Goal: Task Accomplishment & Management: Manage account settings

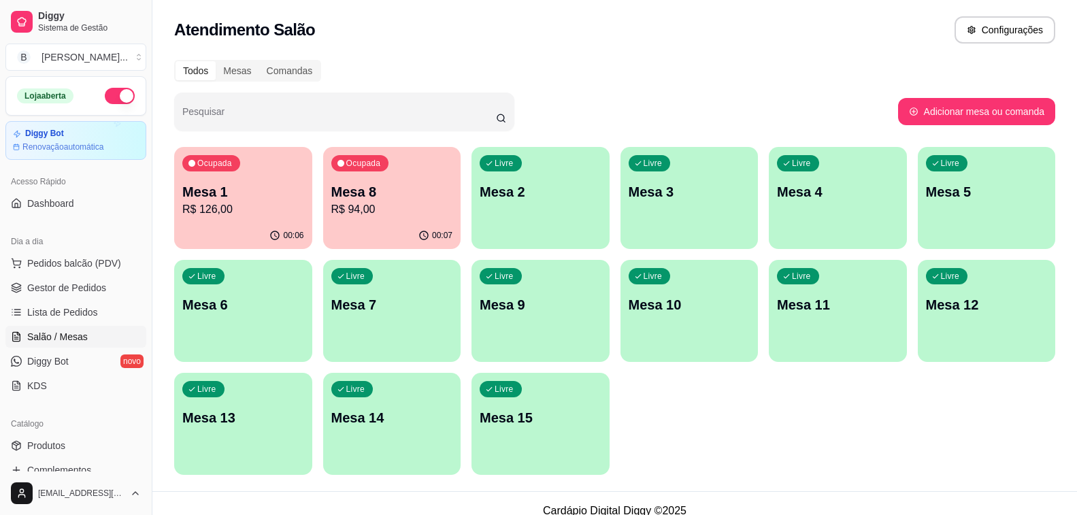
click at [405, 206] on p "R$ 94,00" at bounding box center [392, 209] width 122 height 16
click at [243, 204] on p "R$ 126,00" at bounding box center [243, 209] width 122 height 16
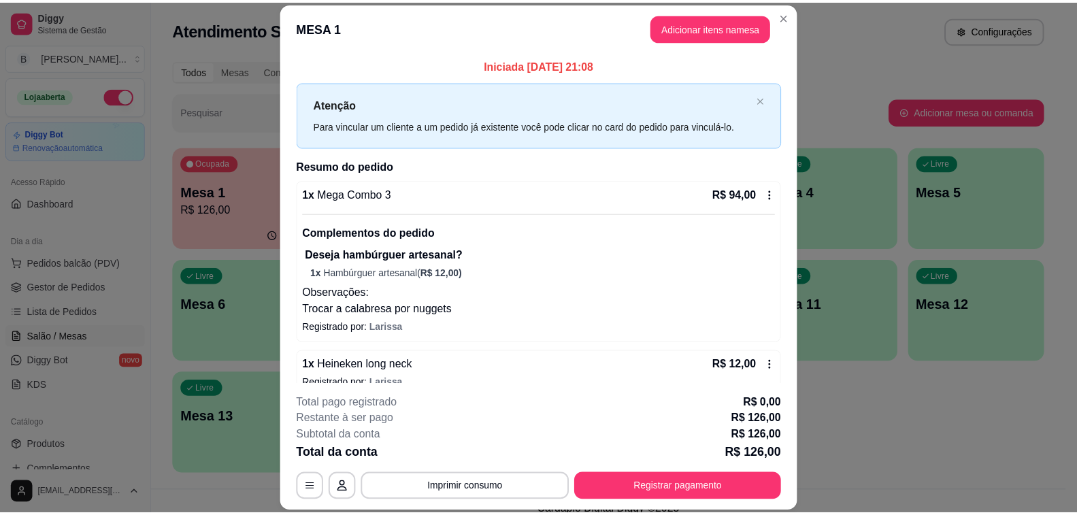
scroll to position [68, 0]
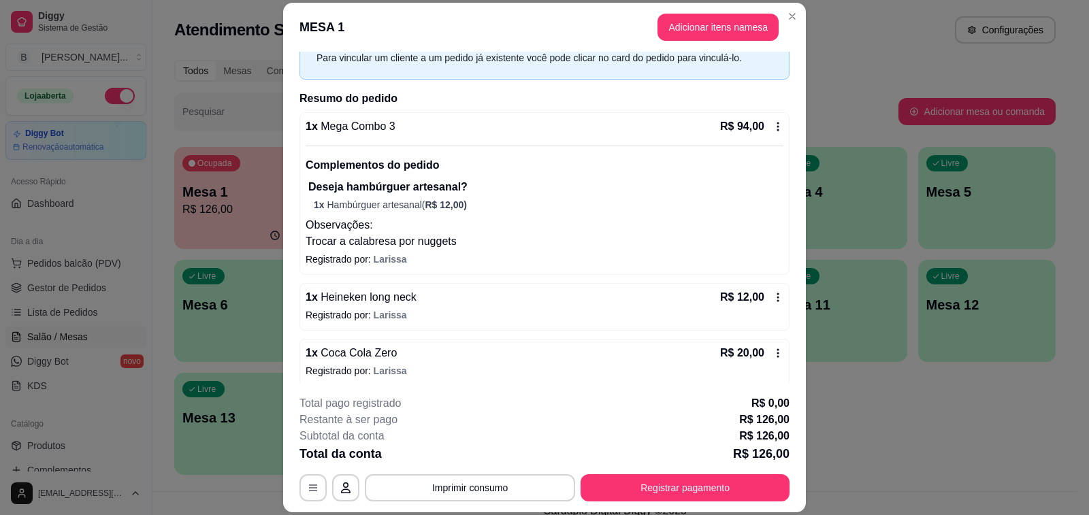
click at [772, 298] on icon at bounding box center [777, 297] width 11 height 11
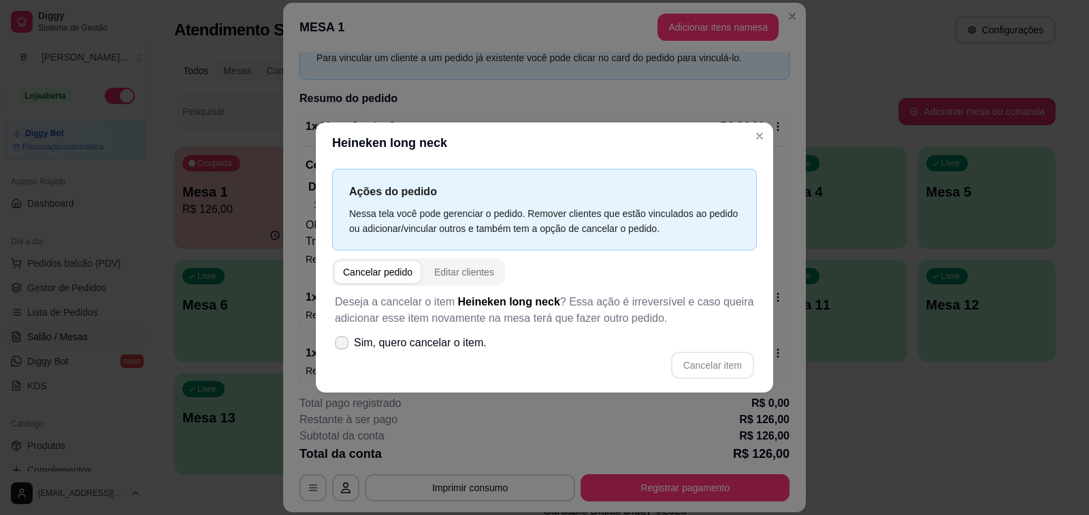
click at [340, 342] on icon at bounding box center [341, 343] width 11 height 8
click at [340, 345] on input "Sim, quero cancelar o item." at bounding box center [338, 349] width 9 height 9
checkbox input "true"
click at [716, 368] on button "Cancelar item" at bounding box center [712, 365] width 81 height 27
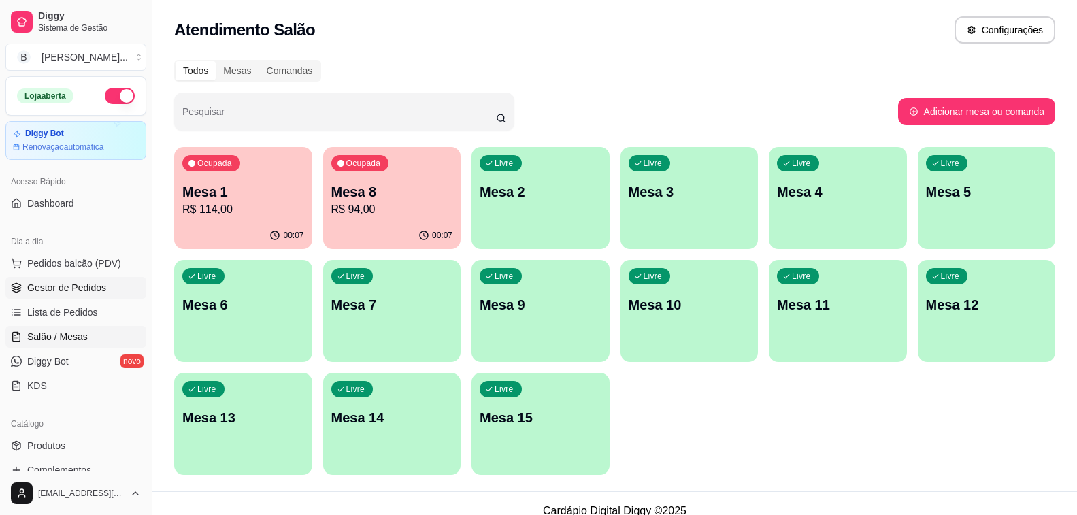
click at [84, 286] on span "Gestor de Pedidos" at bounding box center [66, 288] width 79 height 14
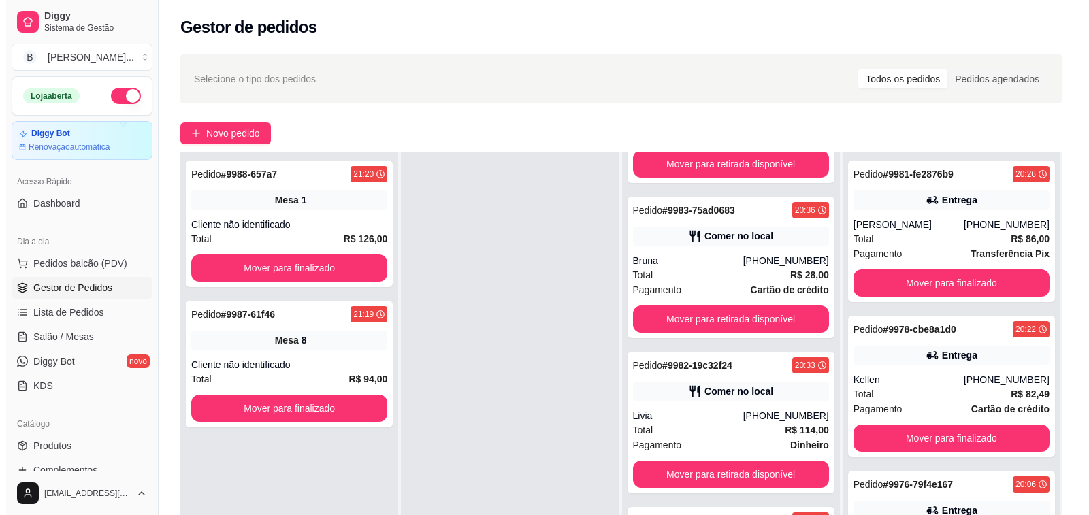
scroll to position [208, 0]
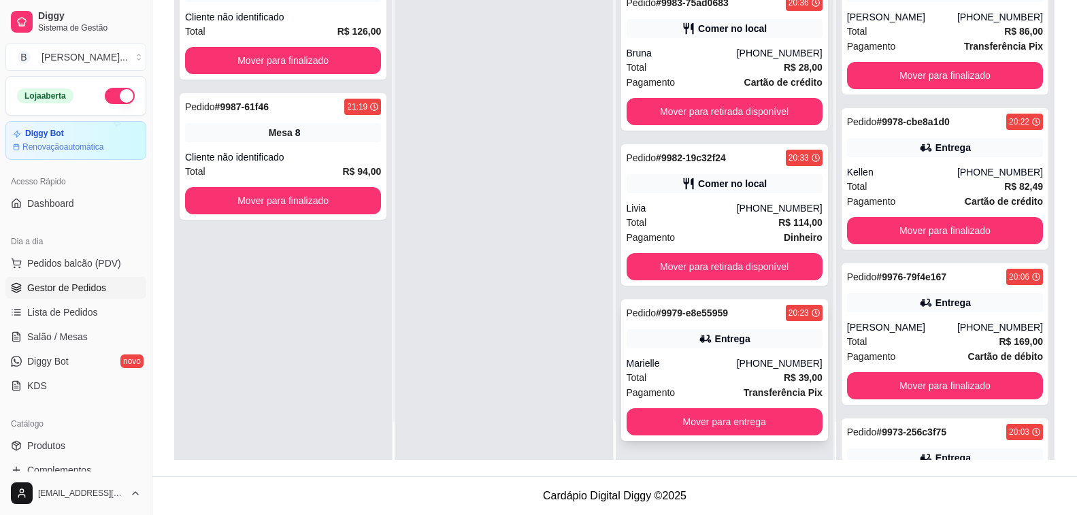
click at [711, 371] on div "Total R$ 39,00" at bounding box center [725, 377] width 196 height 15
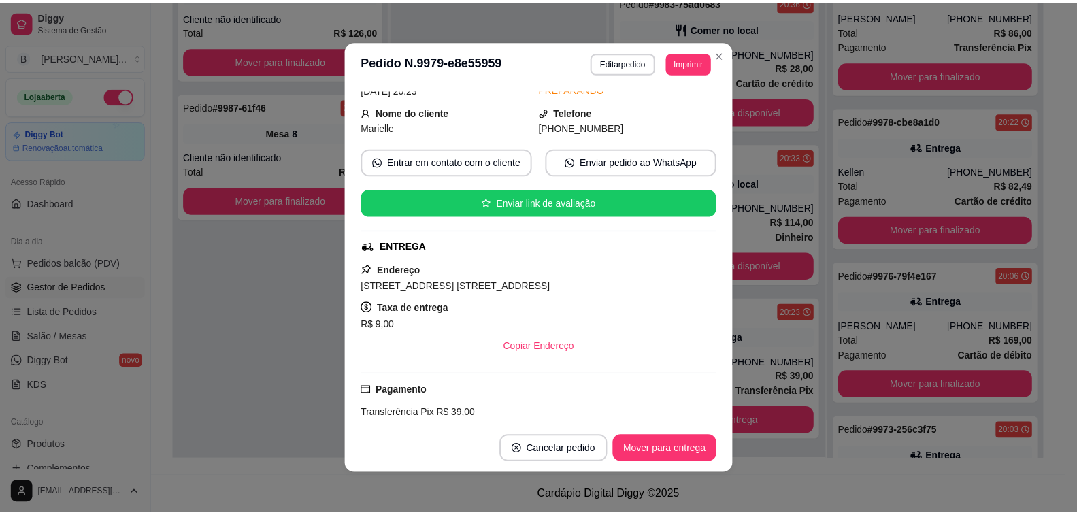
scroll to position [0, 0]
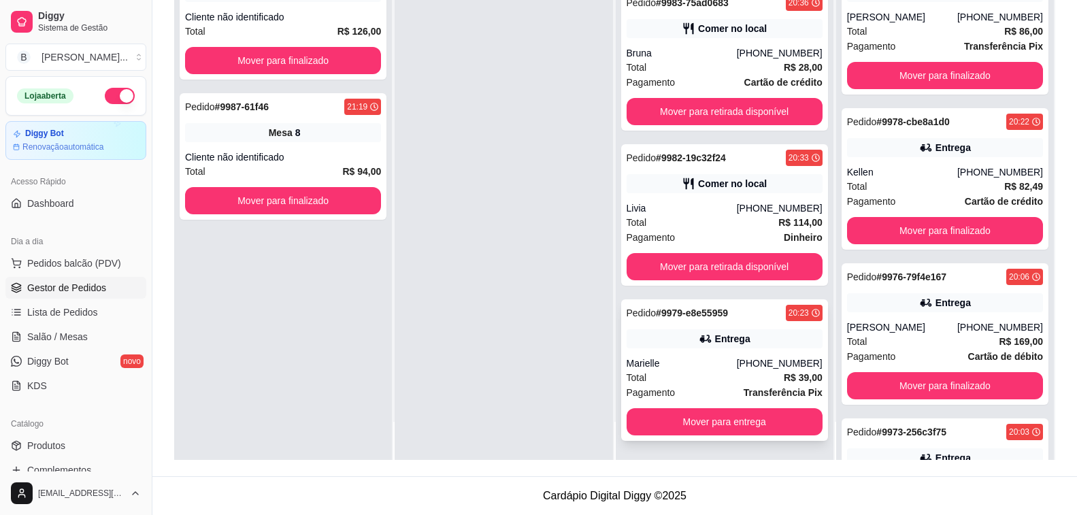
click at [744, 367] on div "[PHONE_NUMBER]" at bounding box center [780, 364] width 86 height 14
click at [721, 426] on button "Mover para entrega" at bounding box center [725, 421] width 196 height 27
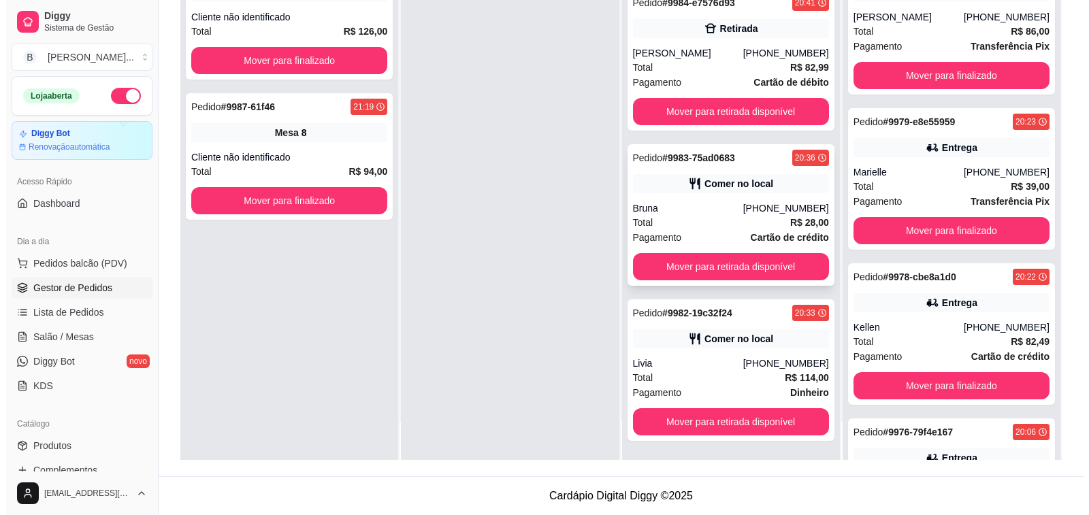
scroll to position [70, 0]
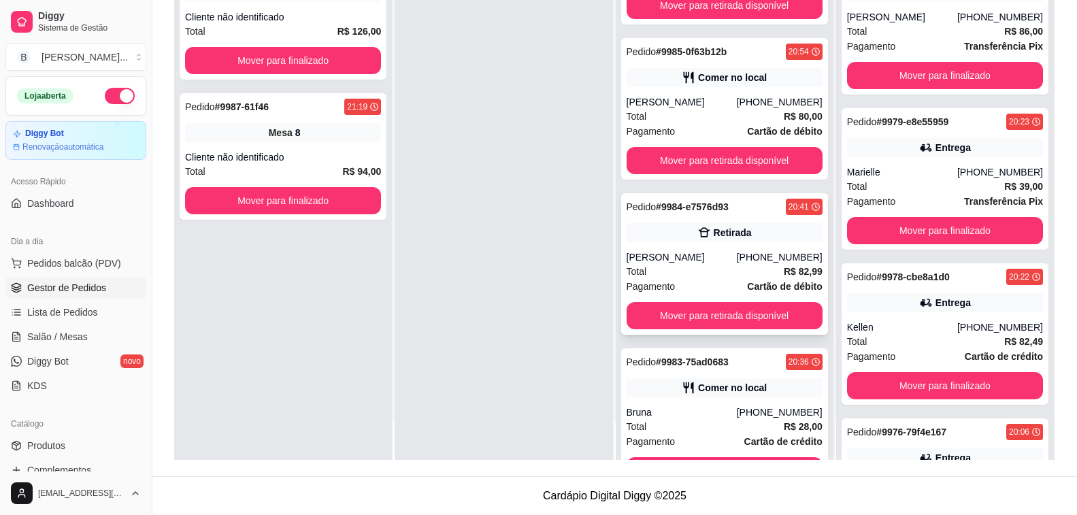
click at [751, 273] on div "Total R$ 82,99" at bounding box center [725, 271] width 196 height 15
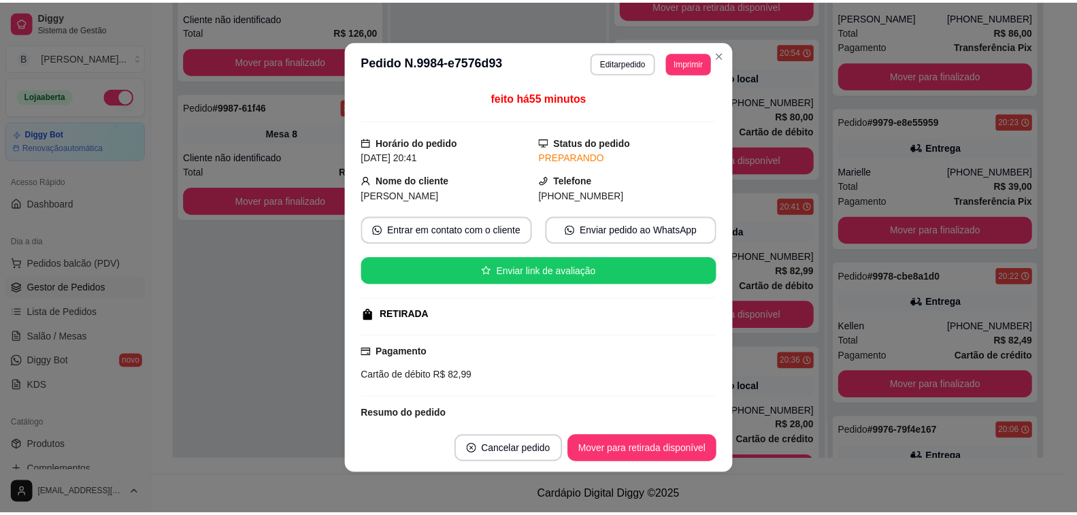
scroll to position [136, 0]
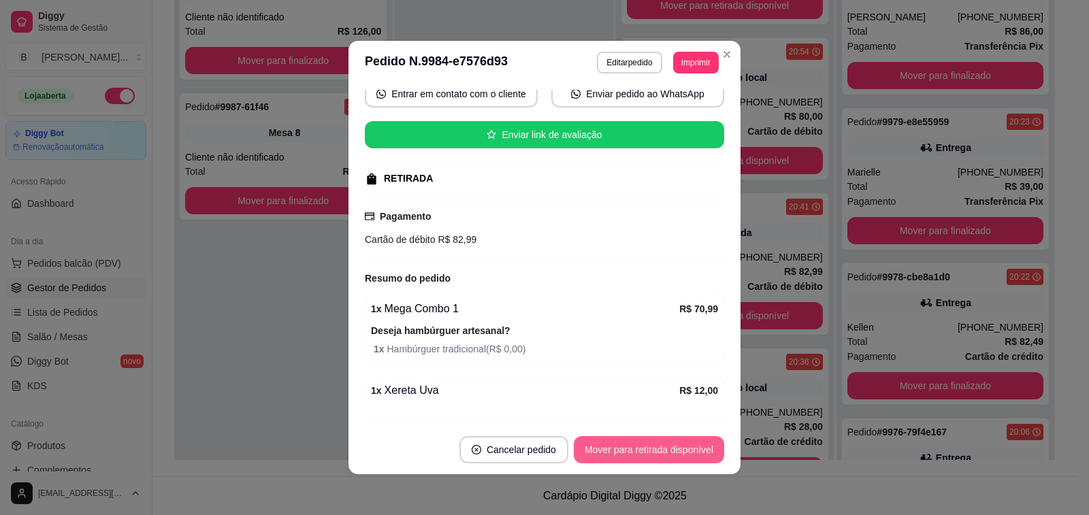
click at [640, 446] on button "Mover para retirada disponível" at bounding box center [649, 449] width 150 height 27
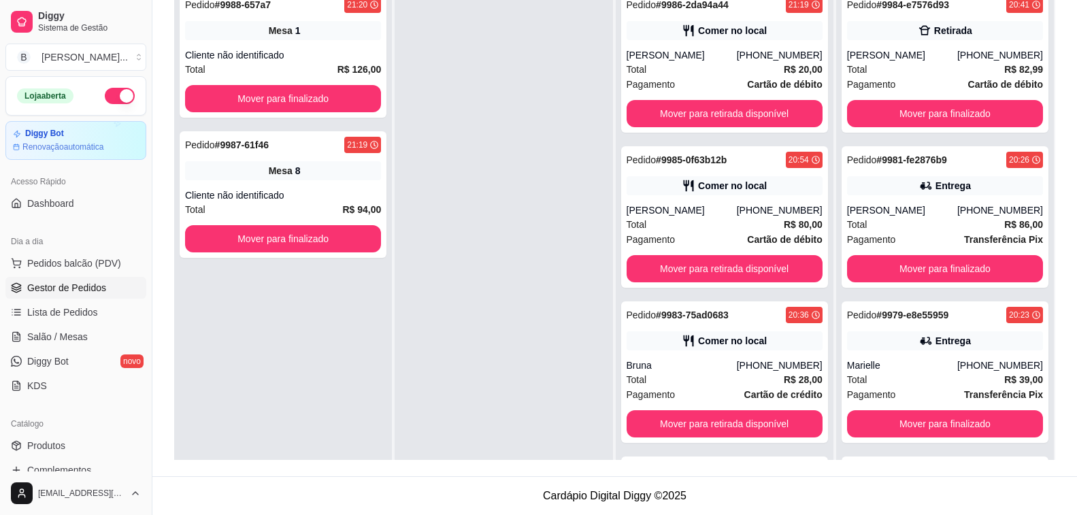
scroll to position [38, 0]
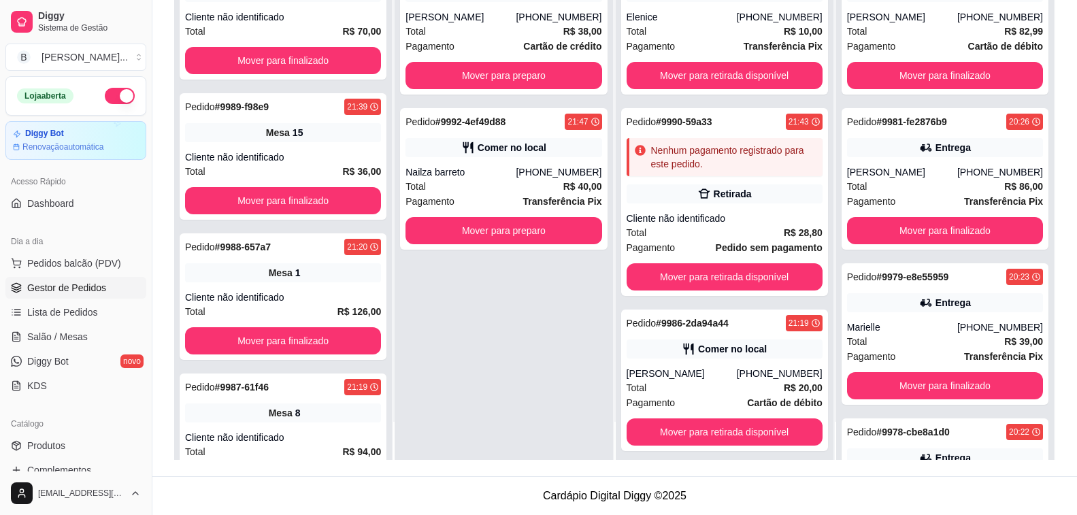
click at [419, 325] on div "Pedido # 9993-3897fb96 21:47 Entrega [PERSON_NAME] [PHONE_NUMBER] Total R$ 38,0…" at bounding box center [504, 202] width 218 height 515
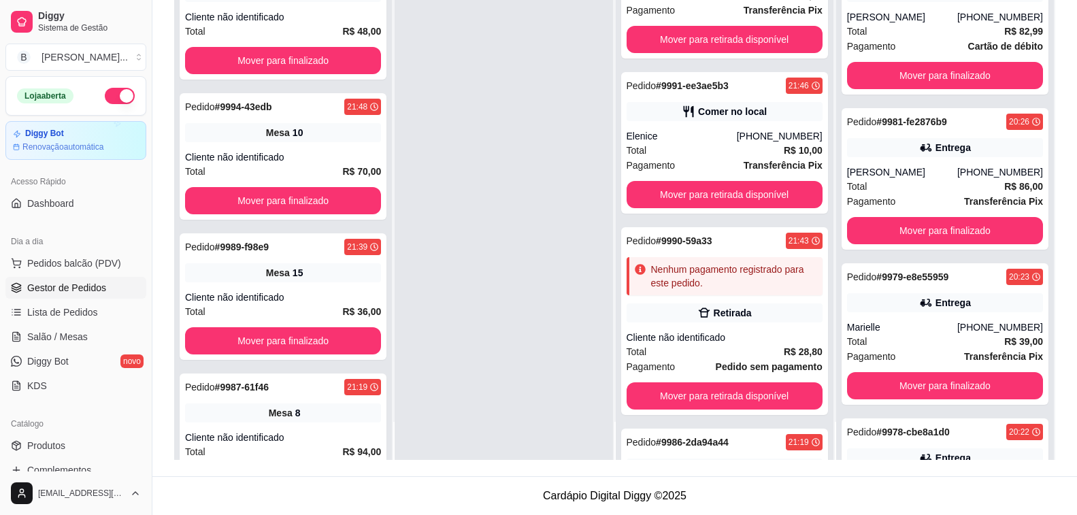
scroll to position [85, 0]
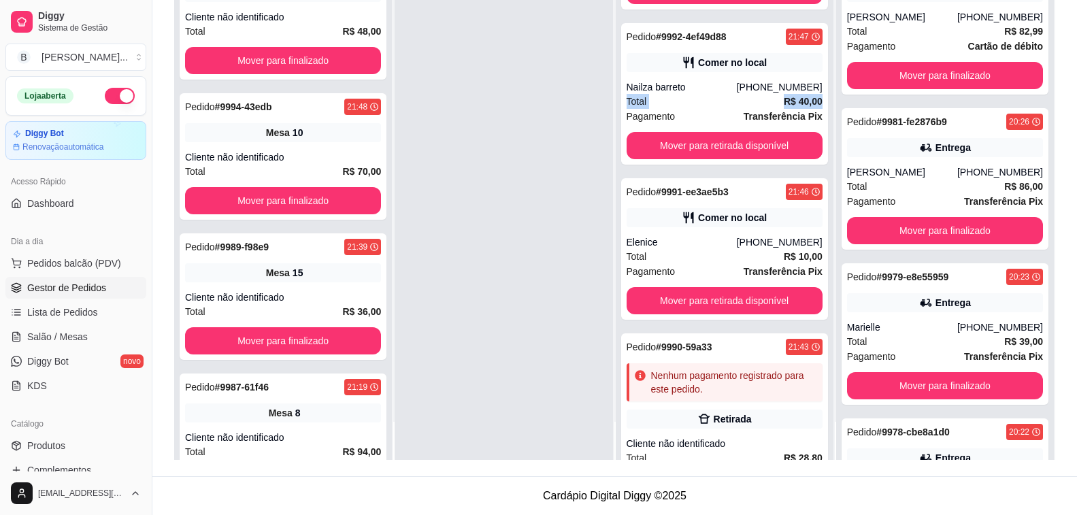
click at [808, 84] on div "Pedido # 9993-3897fb96 21:47 Entrega Thomas [PHONE_NUMBER] Total R$ 38,00 Pagam…" at bounding box center [725, 202] width 218 height 515
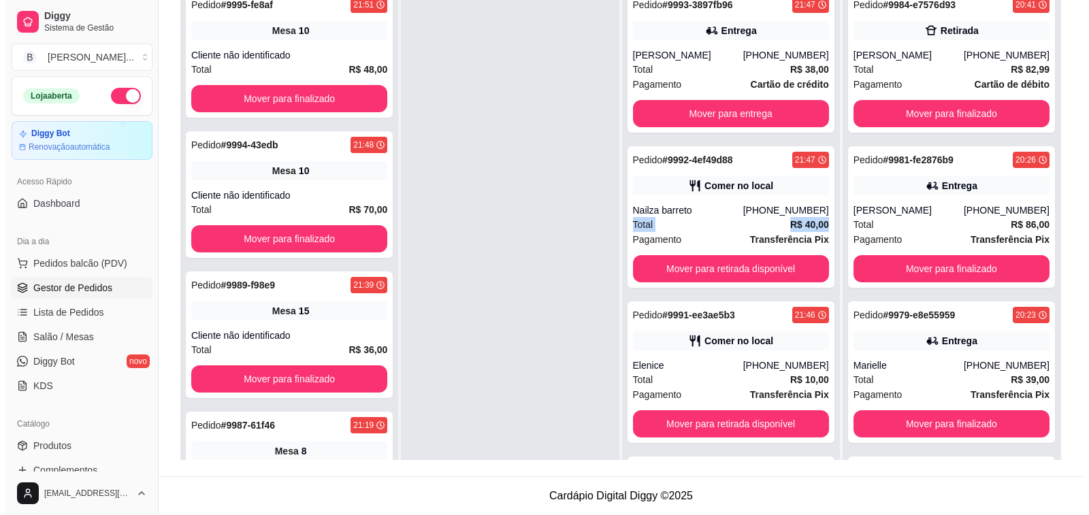
scroll to position [71, 0]
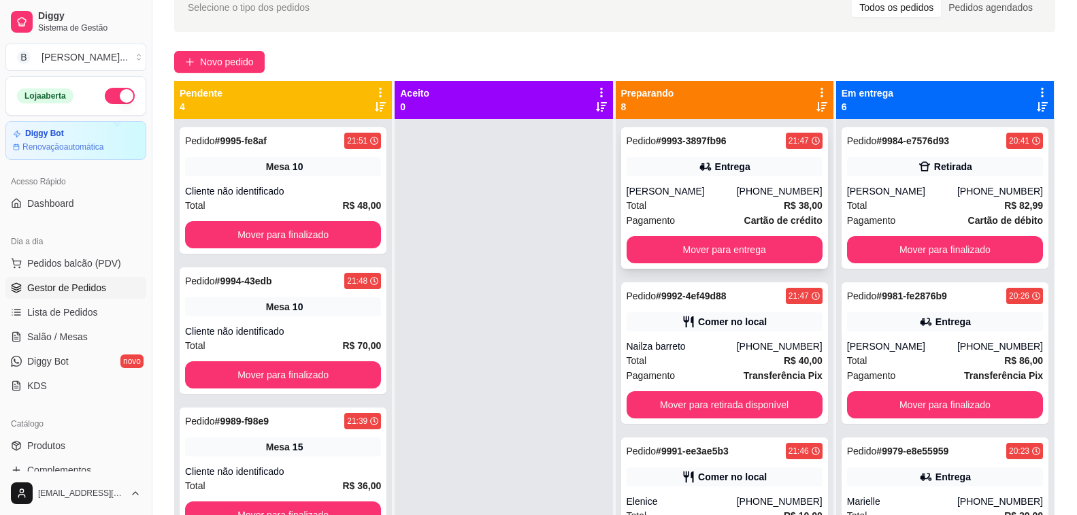
click at [651, 203] on div "Total R$ 38,00" at bounding box center [725, 205] width 196 height 15
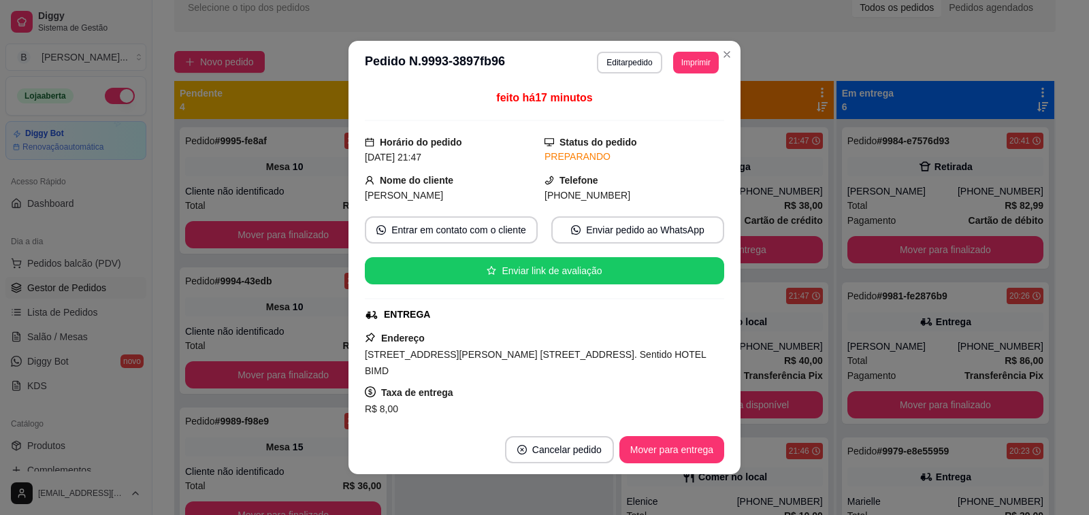
scroll to position [272, 0]
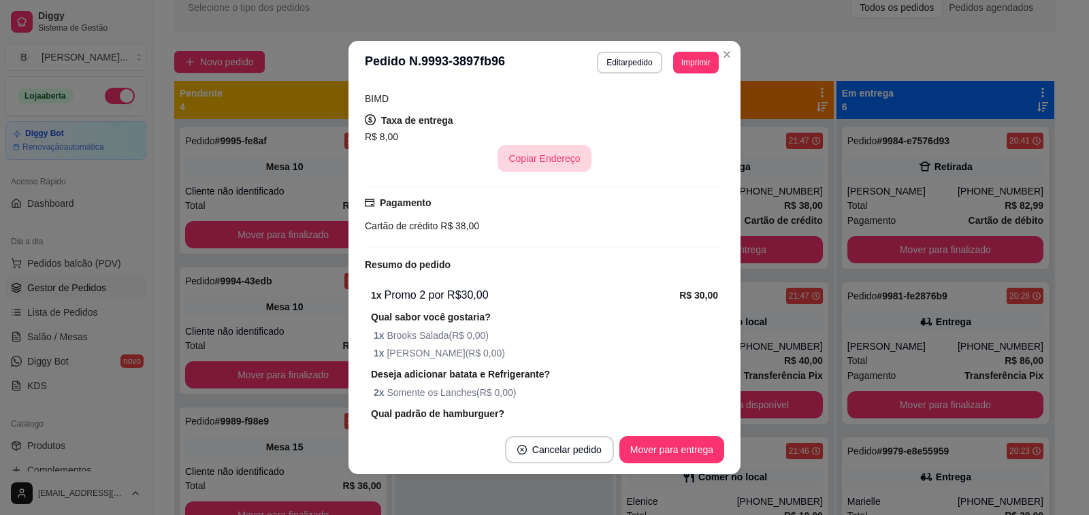
click at [531, 157] on button "Copiar Endereço" at bounding box center [543, 158] width 93 height 27
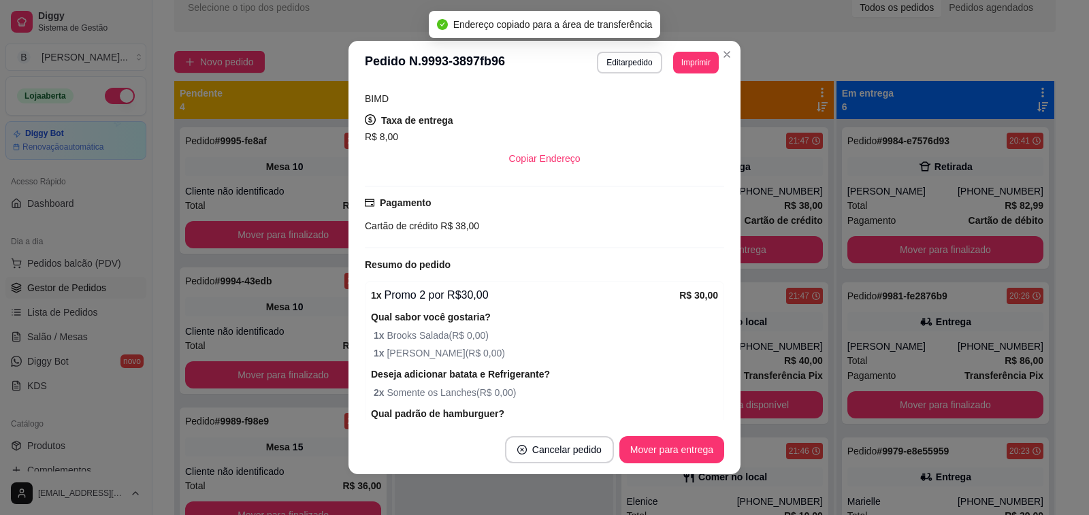
scroll to position [68, 0]
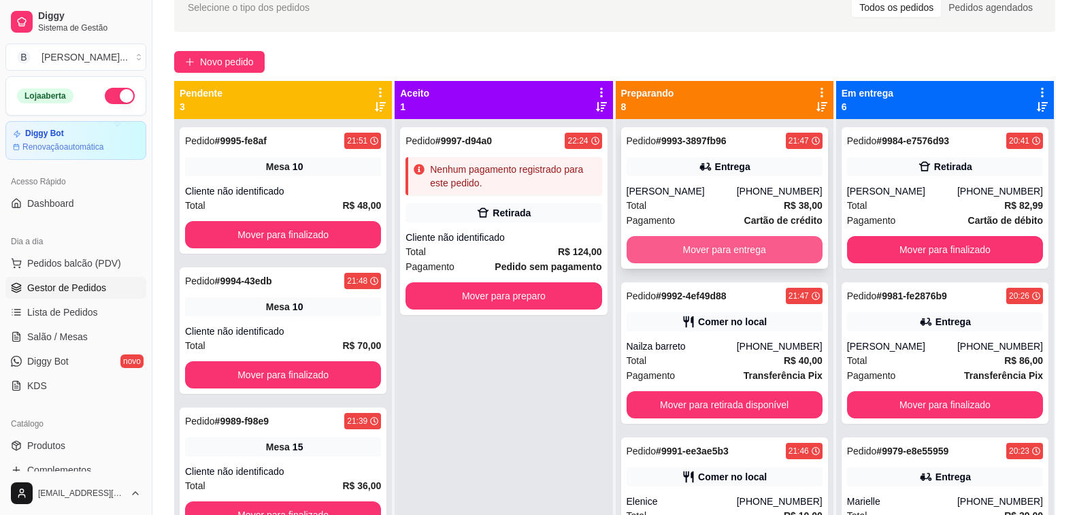
click at [690, 254] on button "Mover para entrega" at bounding box center [725, 249] width 196 height 27
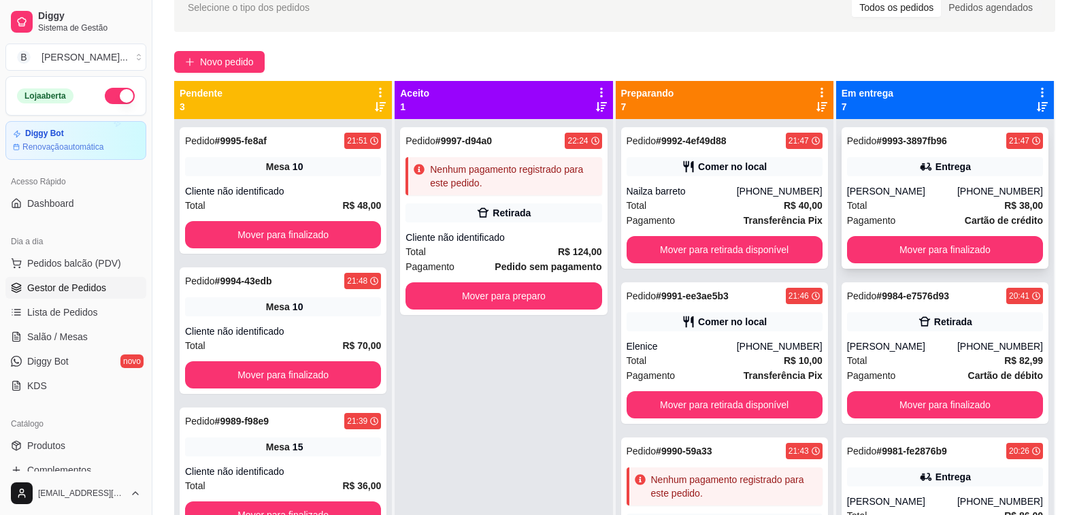
click at [980, 185] on div "[PHONE_NUMBER]" at bounding box center [1000, 191] width 86 height 14
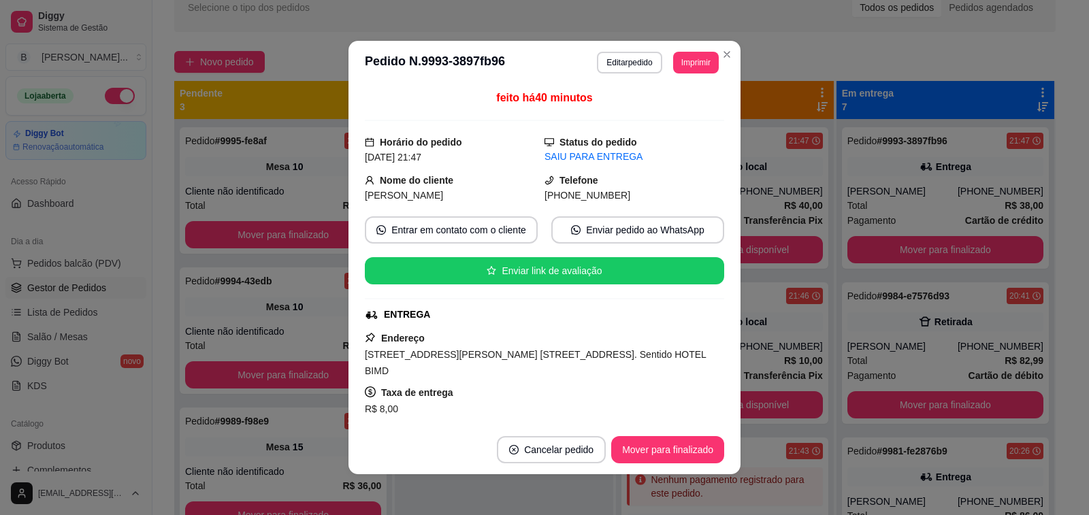
scroll to position [136, 0]
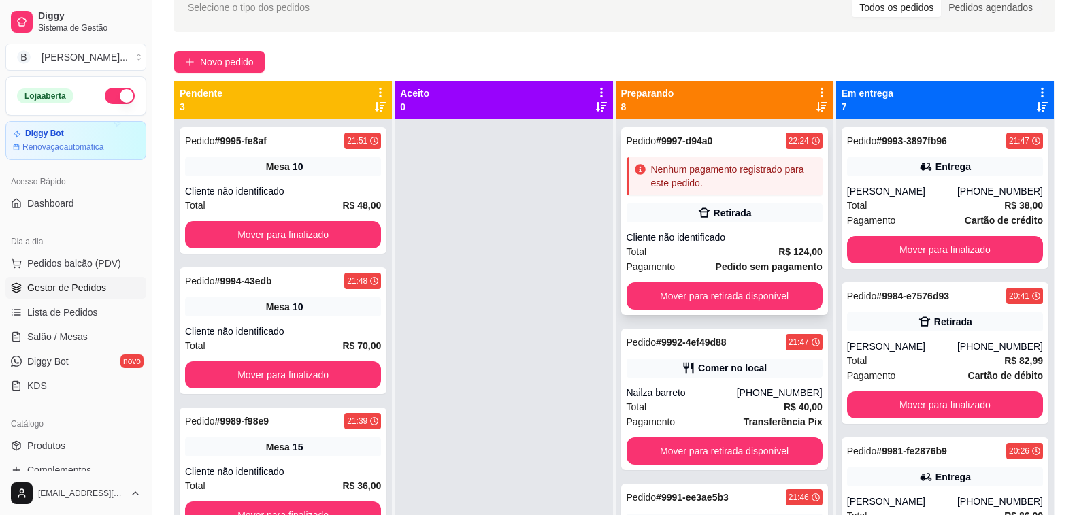
click at [710, 221] on div "Retirada" at bounding box center [725, 212] width 196 height 19
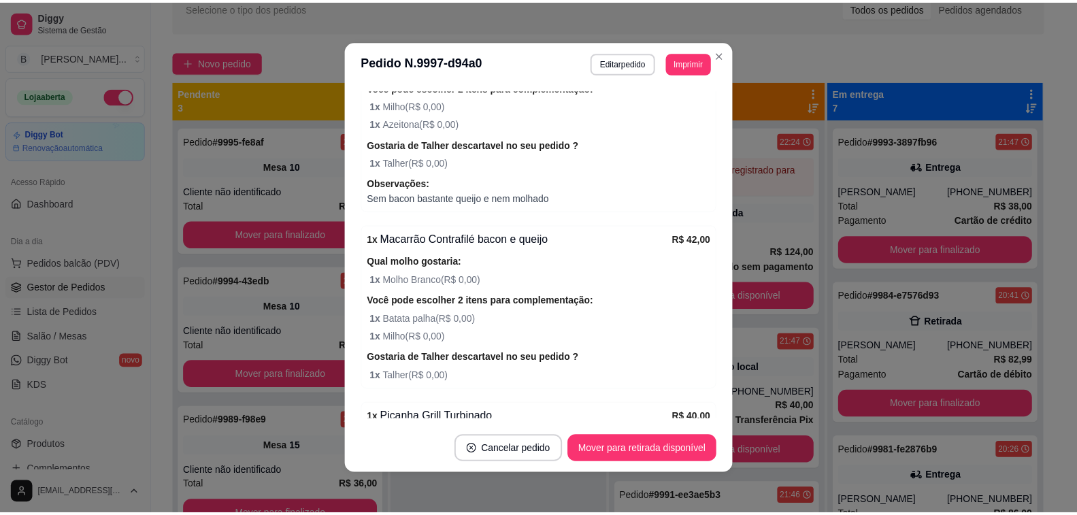
scroll to position [424, 0]
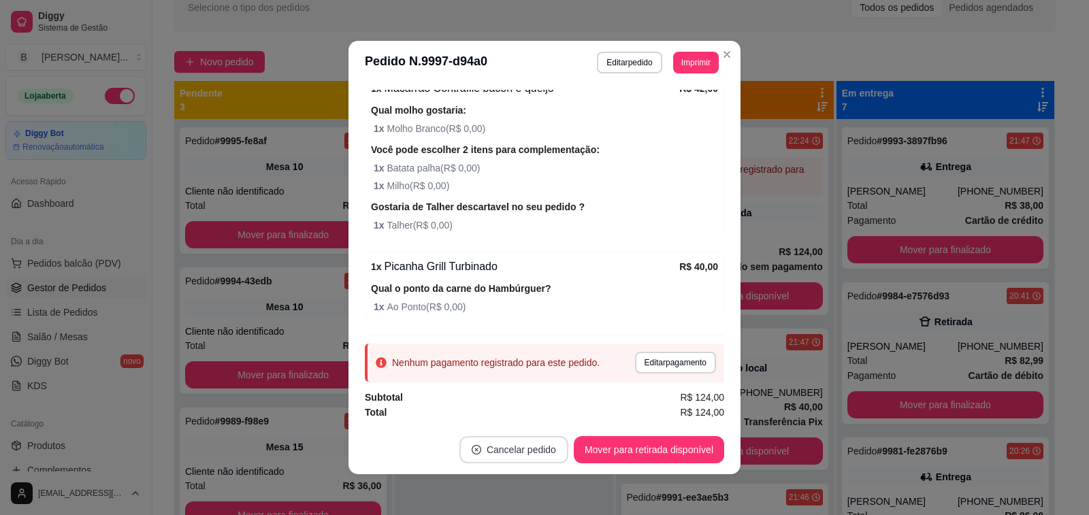
click at [520, 458] on button "Cancelar pedido" at bounding box center [513, 449] width 109 height 27
click at [540, 411] on button "Sim" at bounding box center [549, 416] width 53 height 27
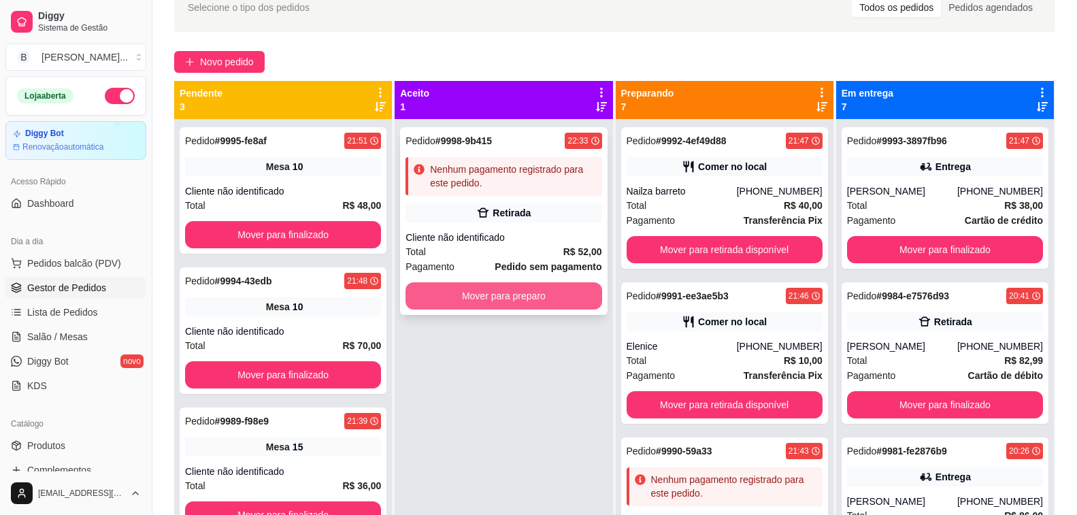
click at [512, 297] on button "Mover para preparo" at bounding box center [504, 295] width 196 height 27
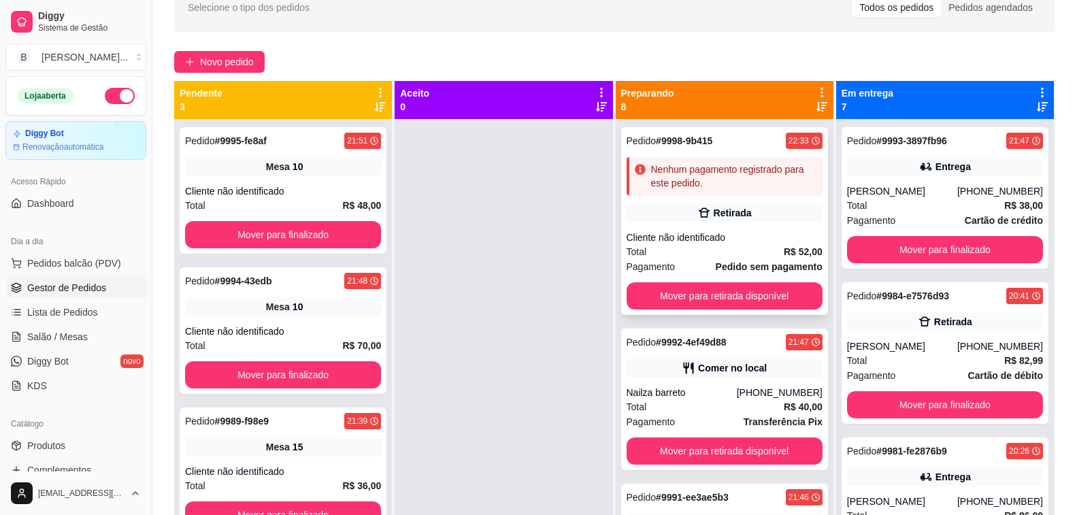
click at [698, 218] on icon at bounding box center [705, 213] width 14 height 14
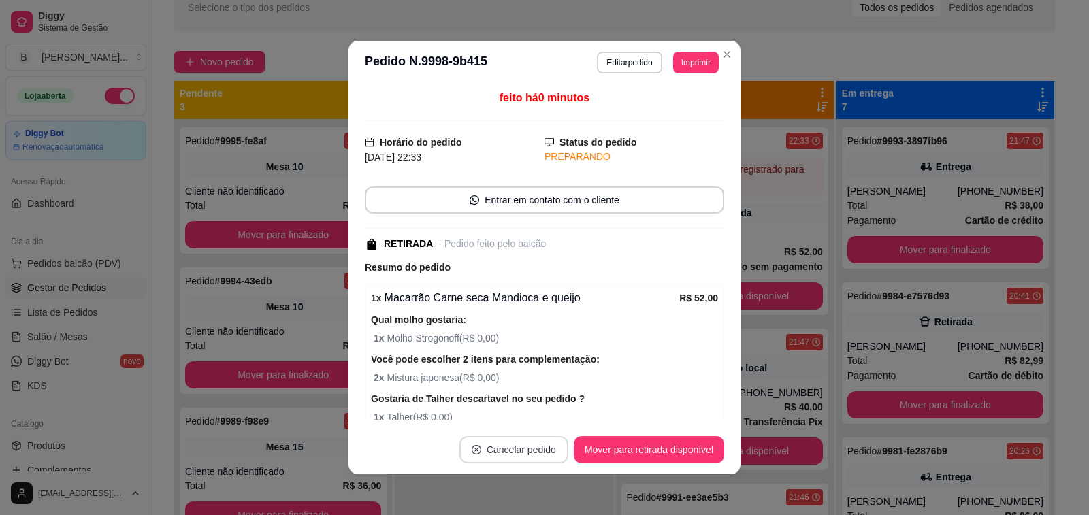
click at [514, 447] on button "Cancelar pedido" at bounding box center [513, 449] width 109 height 27
click at [550, 414] on button "Sim" at bounding box center [550, 415] width 54 height 27
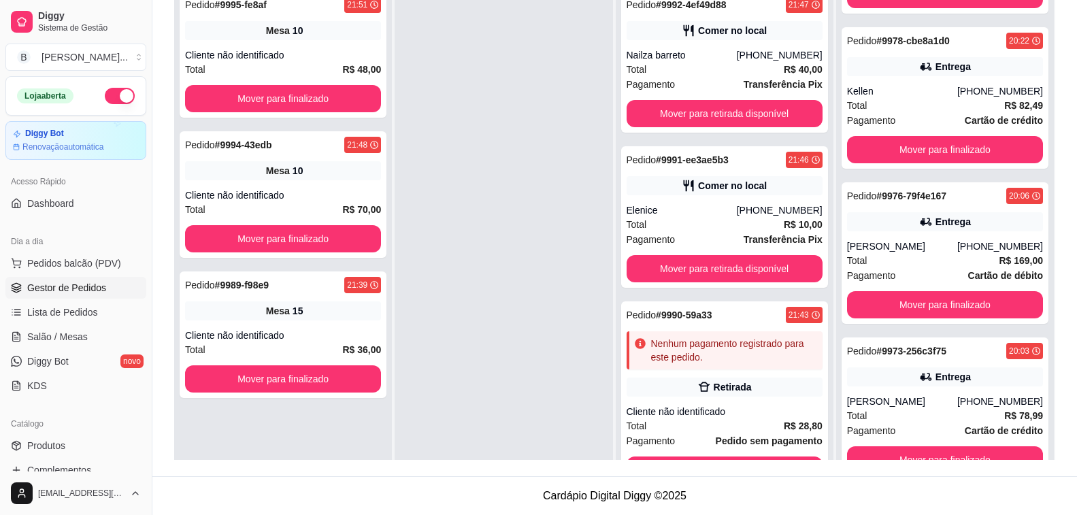
scroll to position [38, 0]
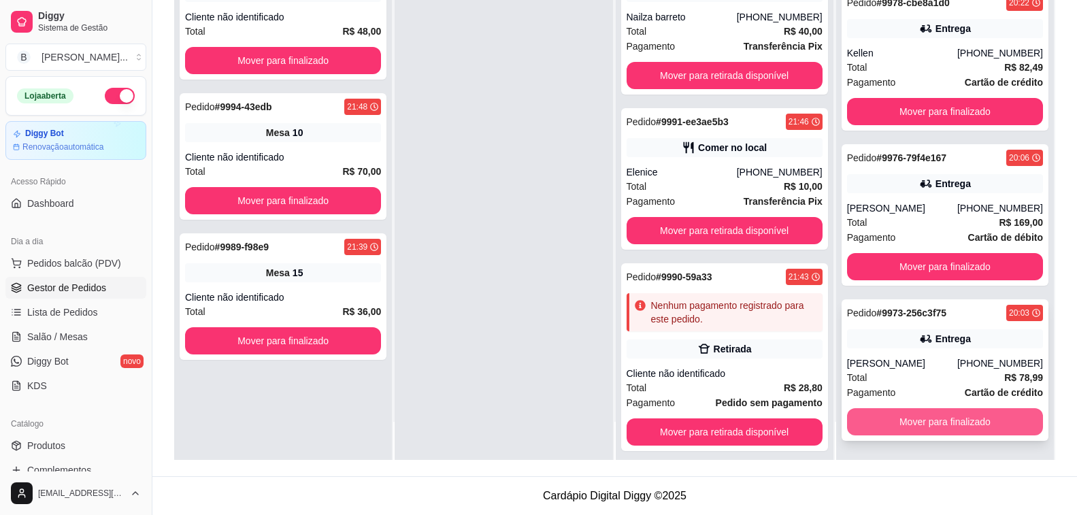
click at [972, 425] on button "Mover para finalizado" at bounding box center [945, 421] width 196 height 27
click at [967, 428] on button "Mover para finalizado" at bounding box center [945, 422] width 191 height 27
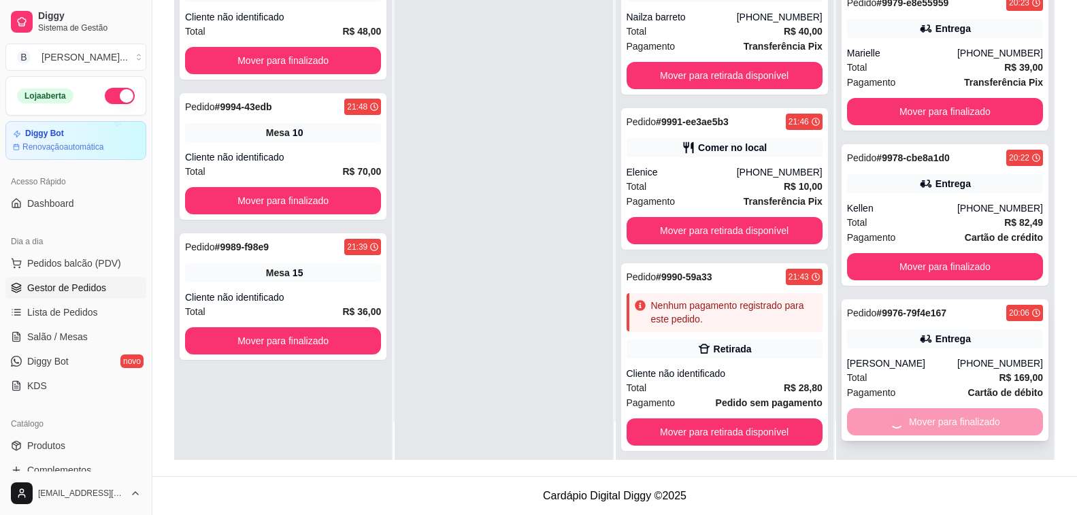
scroll to position [274, 0]
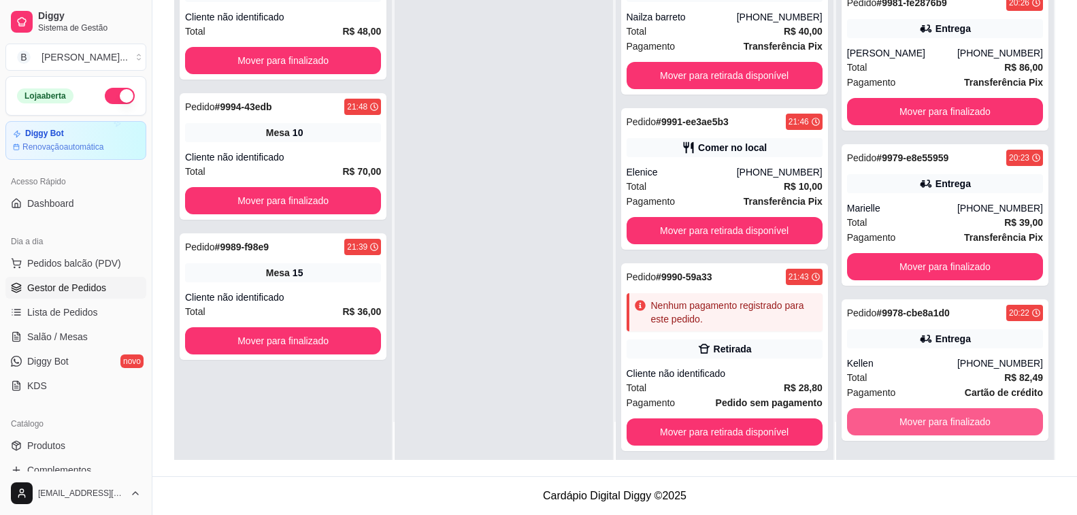
click at [967, 428] on button "Mover para finalizado" at bounding box center [945, 421] width 196 height 27
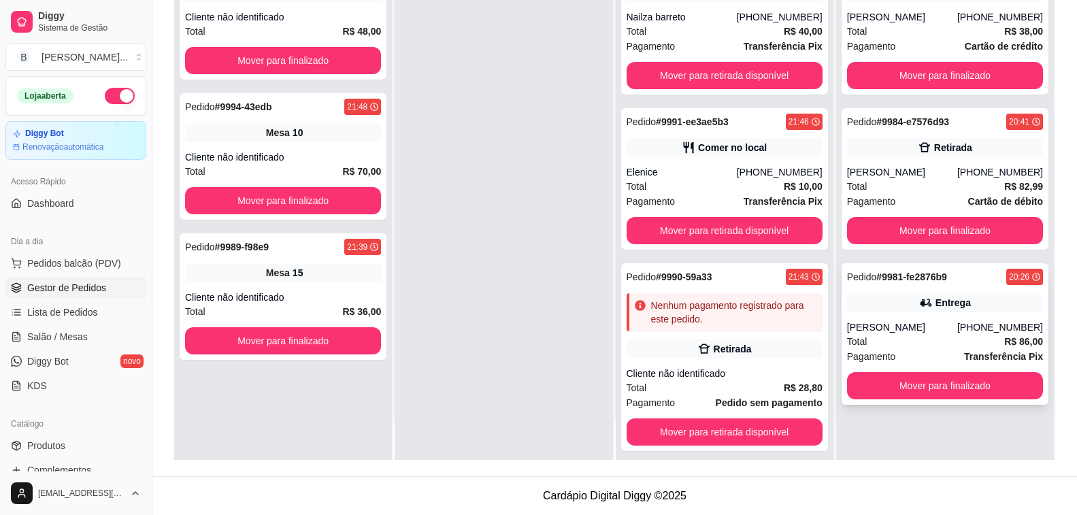
click at [962, 404] on div "Pedido # 9981-fe2876b9 20:26 [PERSON_NAME] [PHONE_NUMBER] Total R$ 86,00 Pagame…" at bounding box center [945, 334] width 207 height 142
click at [961, 387] on button "Mover para finalizado" at bounding box center [945, 385] width 196 height 27
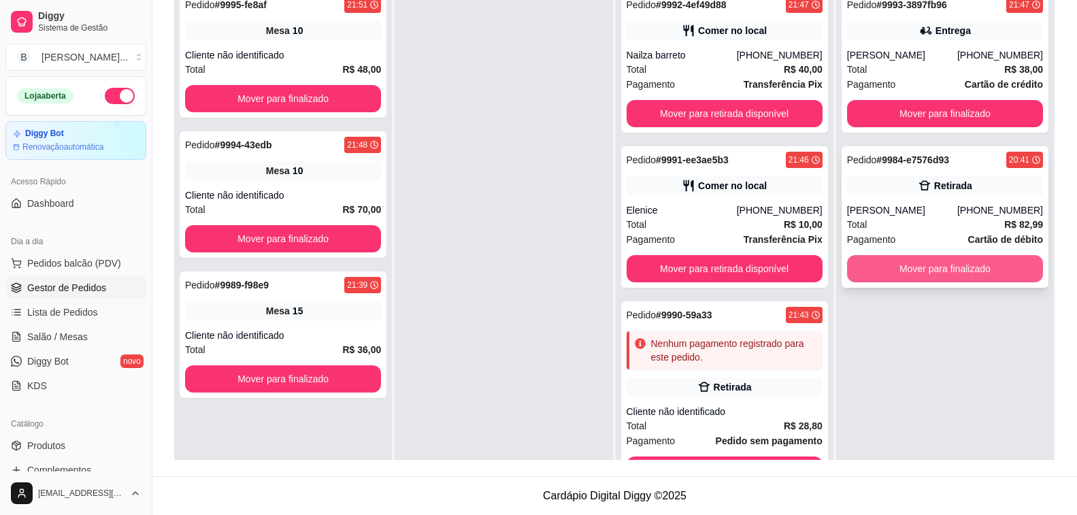
click at [865, 272] on button "Mover para finalizado" at bounding box center [945, 268] width 196 height 27
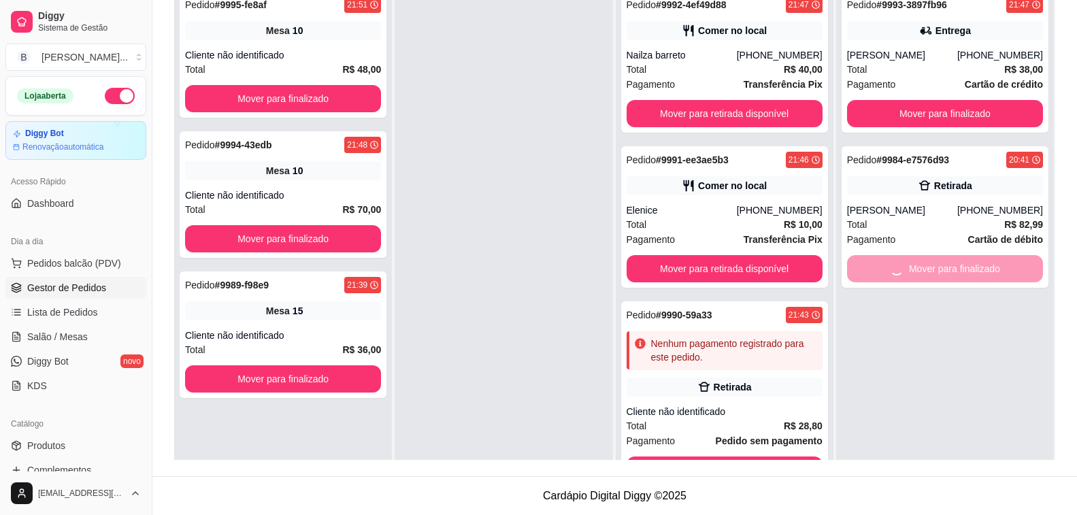
scroll to position [71, 0]
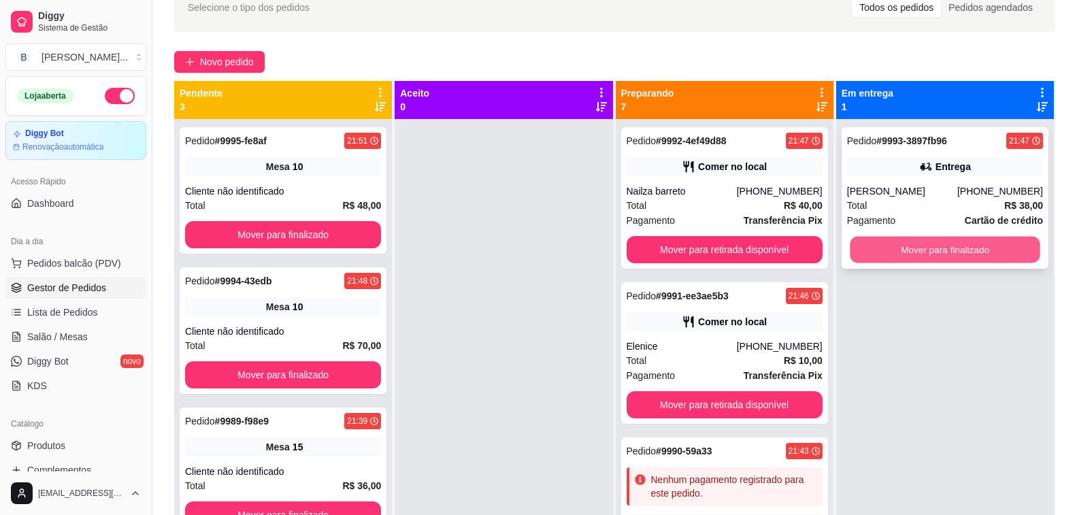
click at [899, 261] on button "Mover para finalizado" at bounding box center [945, 250] width 191 height 27
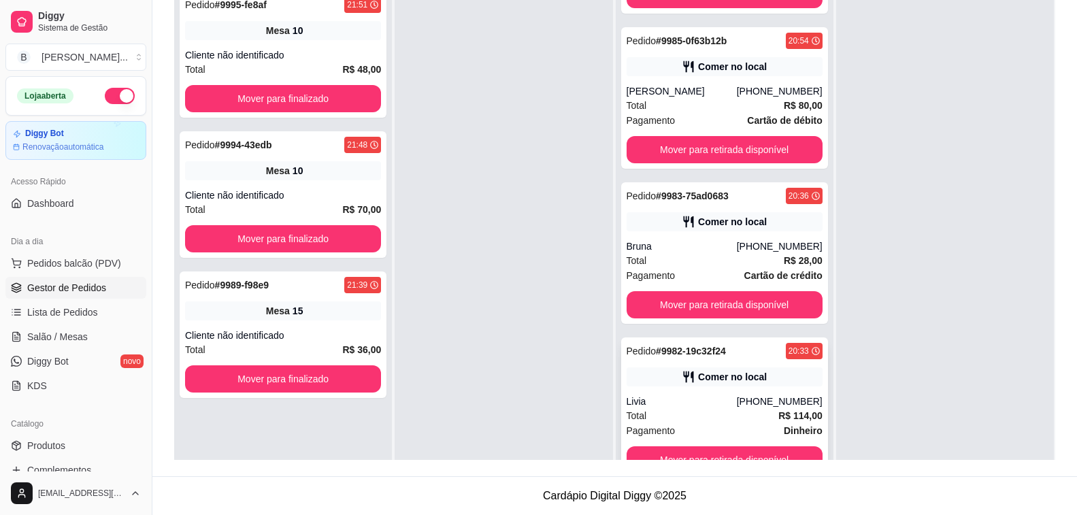
scroll to position [38, 0]
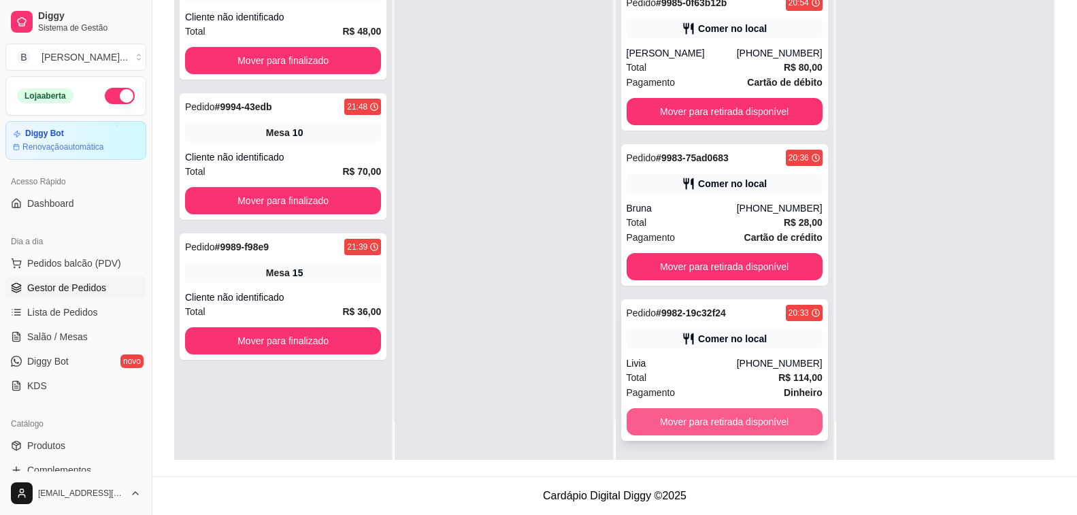
click at [731, 419] on button "Mover para retirada disponível" at bounding box center [725, 421] width 196 height 27
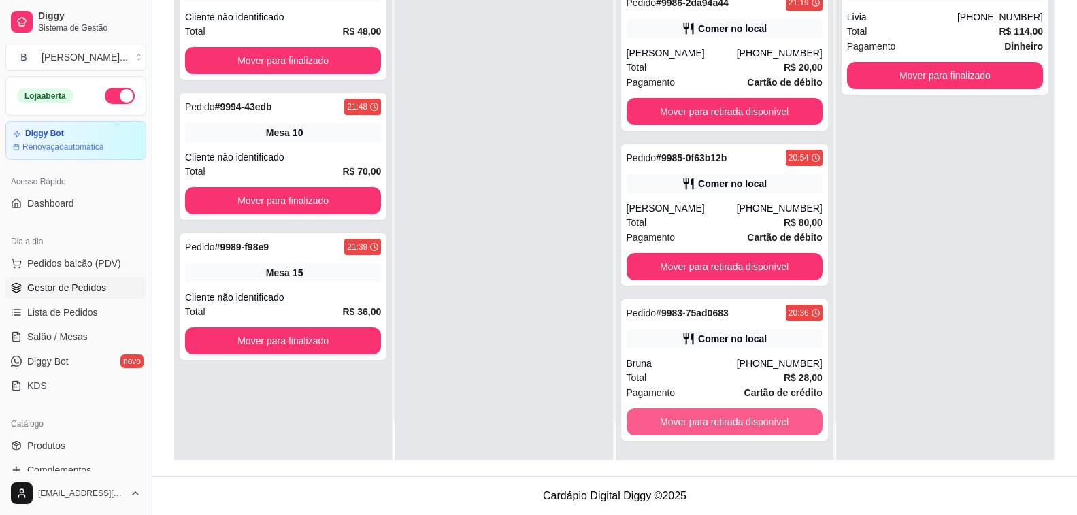
click at [731, 419] on button "Mover para retirada disponível" at bounding box center [725, 421] width 196 height 27
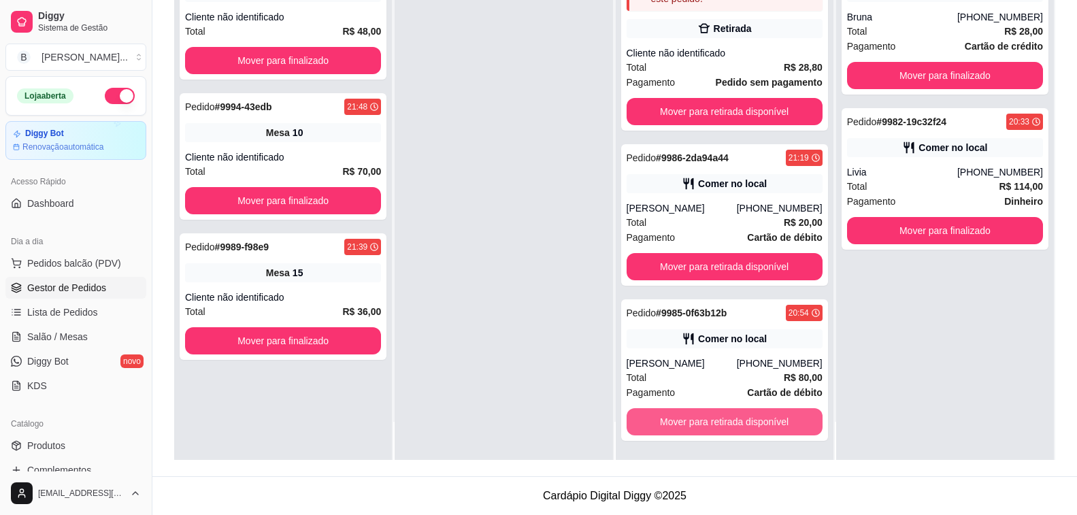
click at [731, 419] on button "Mover para retirada disponível" at bounding box center [725, 421] width 196 height 27
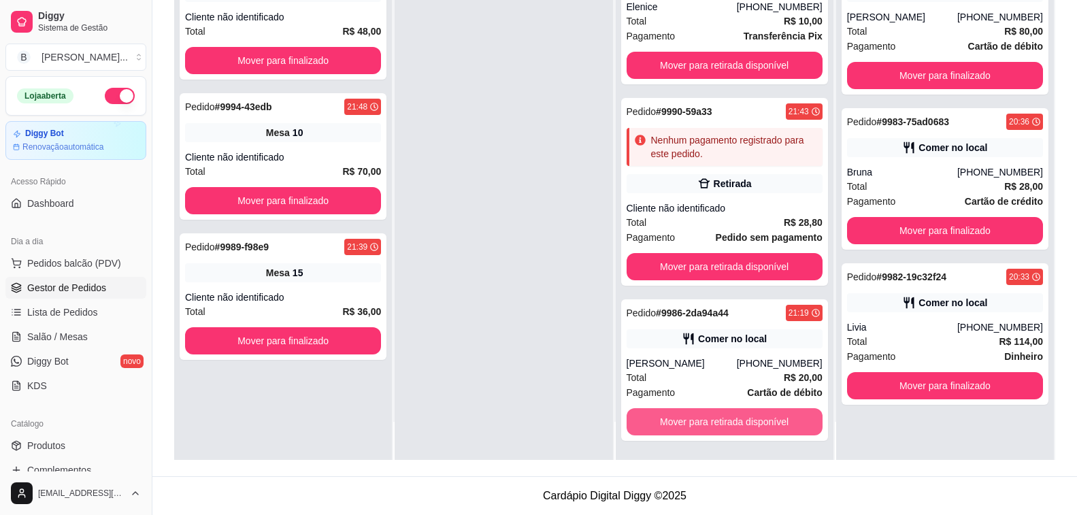
scroll to position [165, 0]
click at [731, 419] on button "Mover para retirada disponível" at bounding box center [724, 422] width 191 height 27
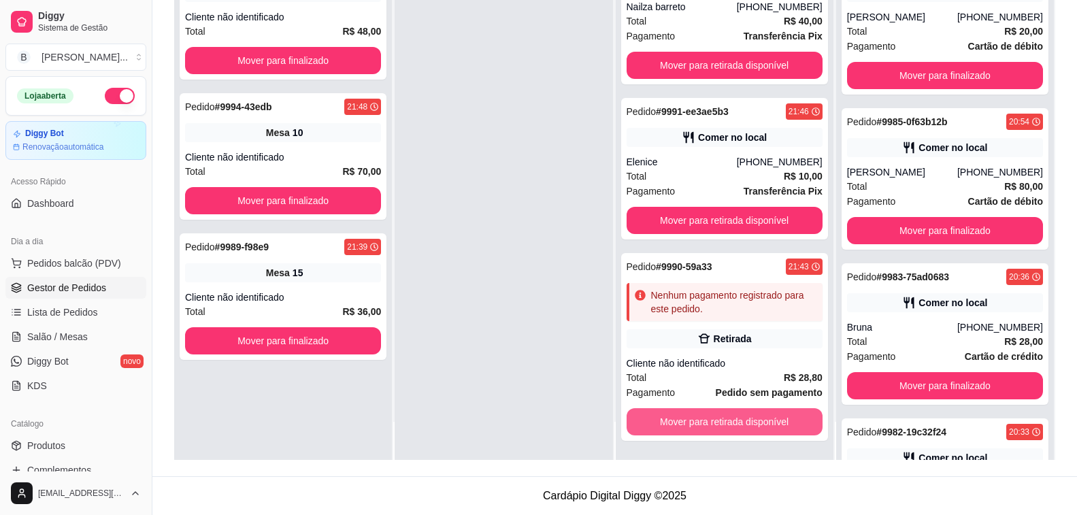
scroll to position [10, 0]
click at [731, 419] on button "Mover para retirada disponível" at bounding box center [724, 422] width 191 height 27
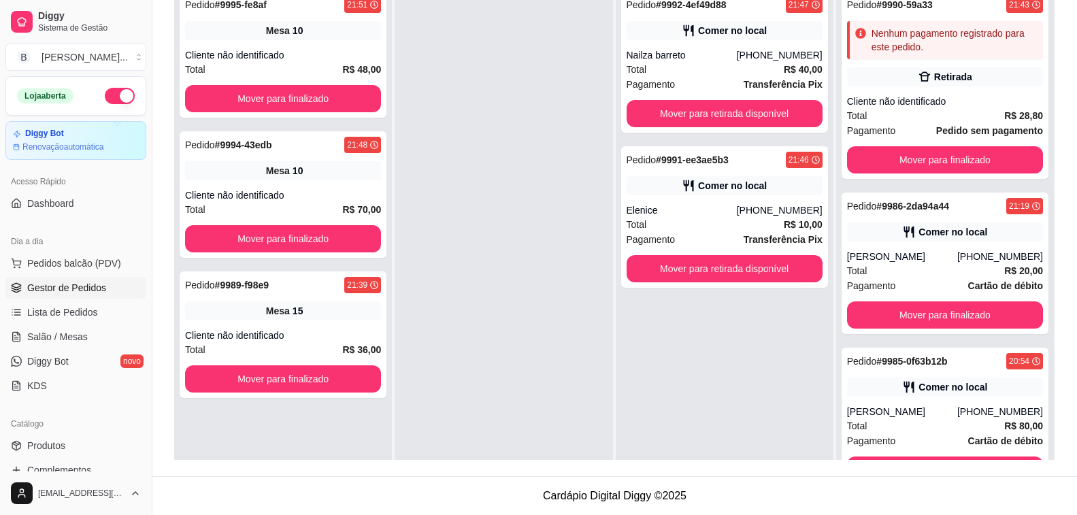
scroll to position [71, 0]
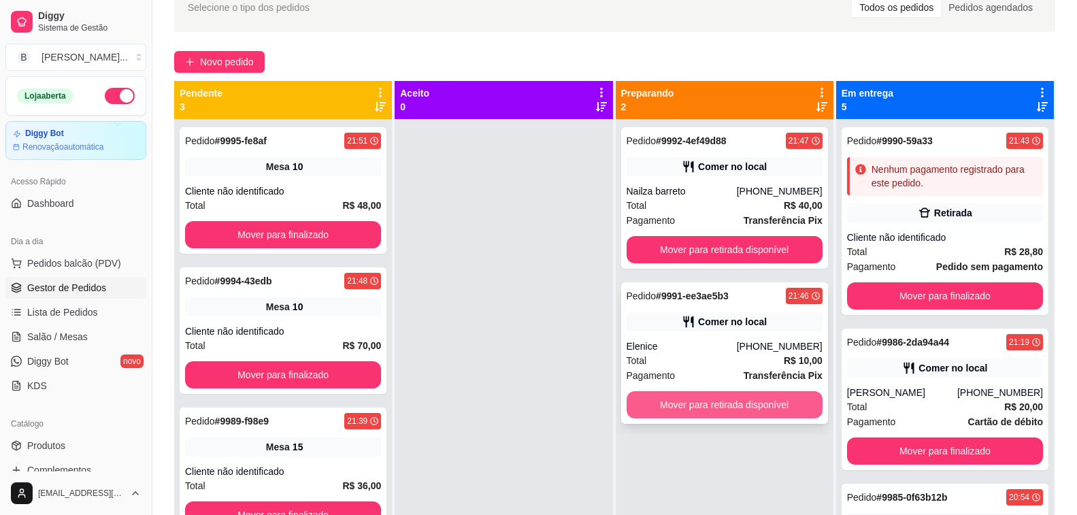
click at [738, 408] on button "Mover para retirada disponível" at bounding box center [725, 404] width 196 height 27
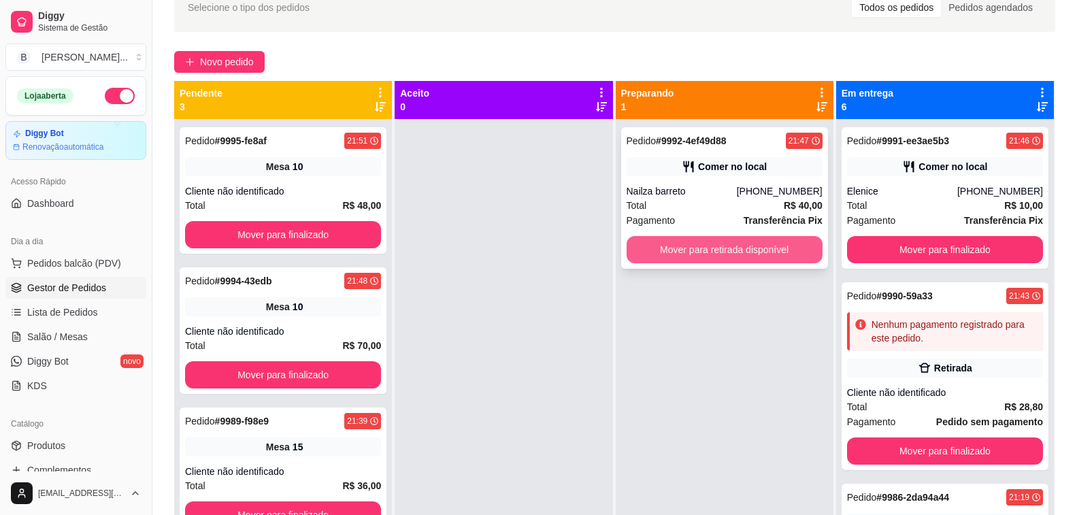
click at [708, 246] on button "Mover para retirada disponível" at bounding box center [725, 249] width 196 height 27
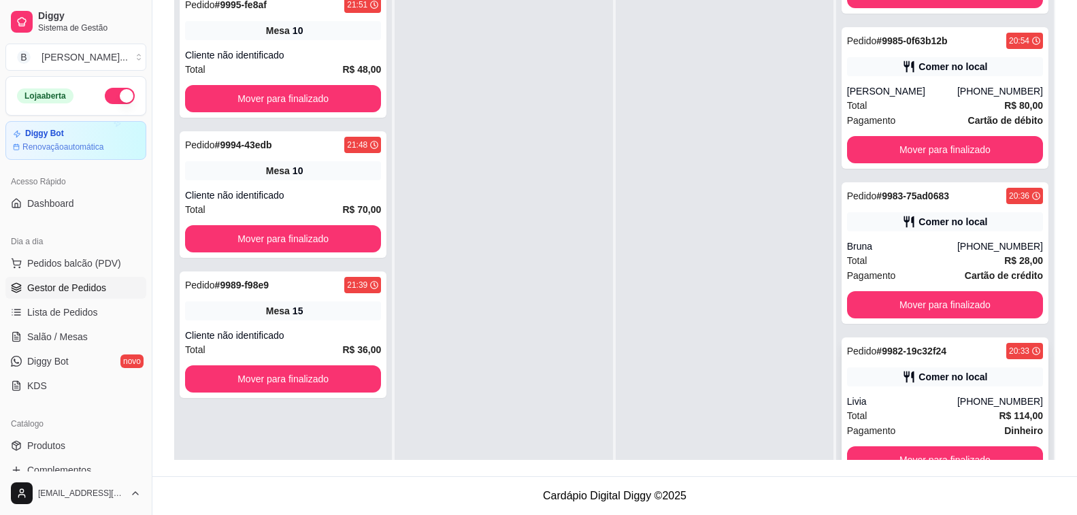
scroll to position [38, 0]
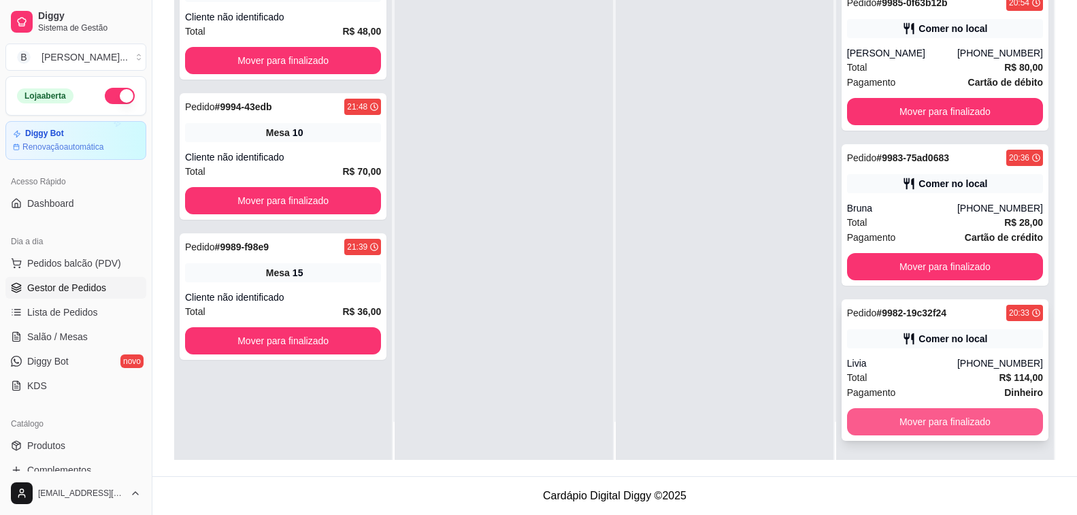
click at [926, 428] on button "Mover para finalizado" at bounding box center [945, 421] width 196 height 27
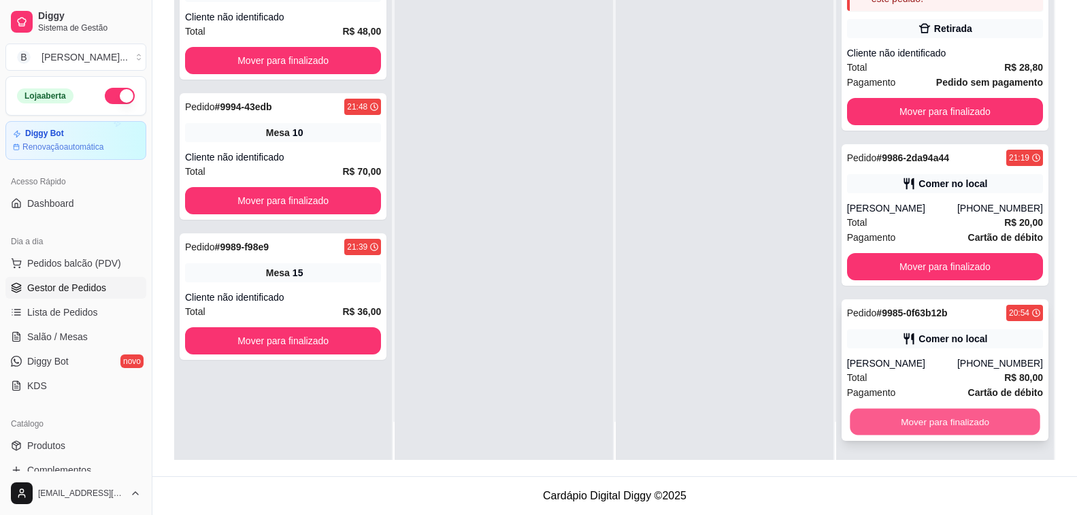
click at [929, 427] on button "Mover para finalizado" at bounding box center [945, 422] width 191 height 27
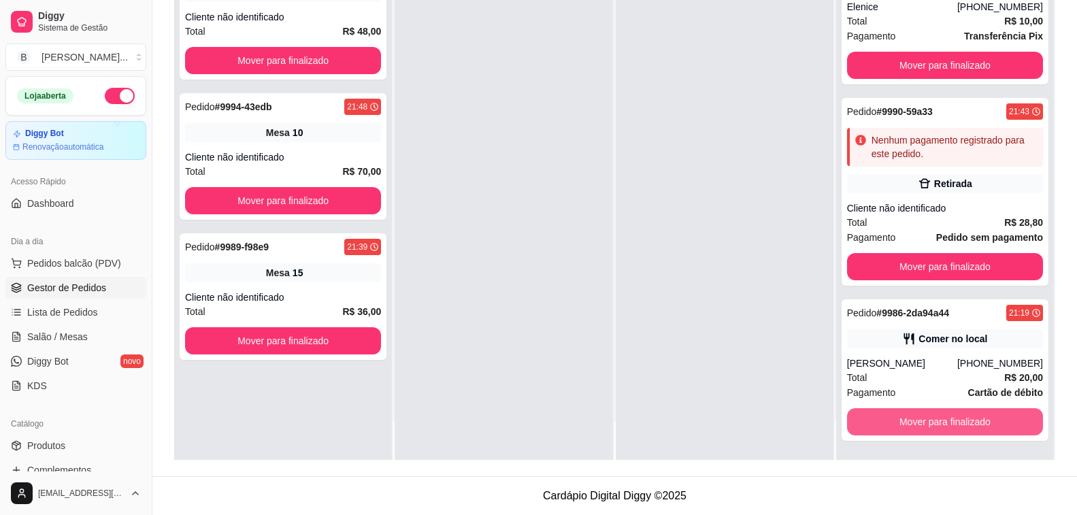
click at [929, 427] on button "Mover para finalizado" at bounding box center [945, 421] width 196 height 27
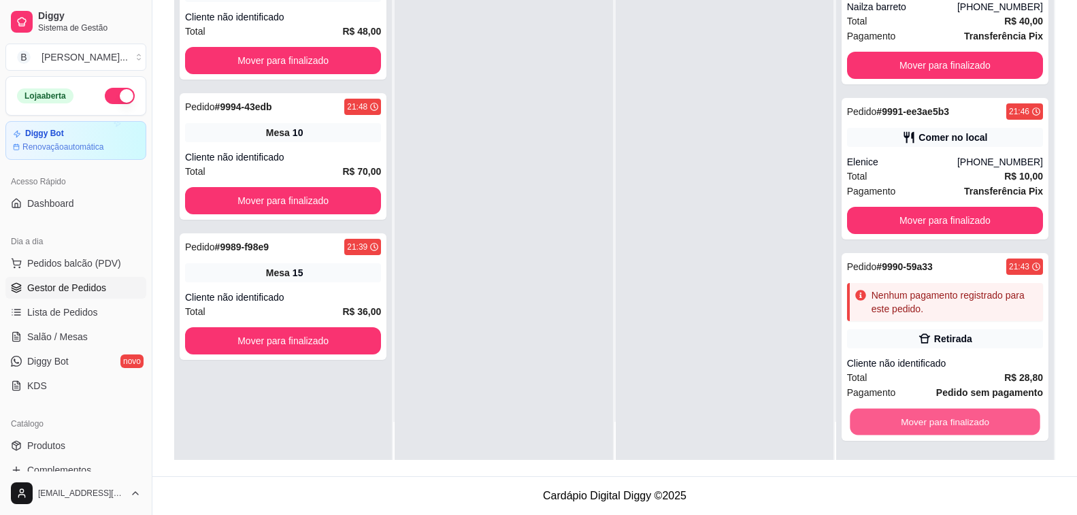
click at [929, 427] on button "Mover para finalizado" at bounding box center [945, 422] width 191 height 27
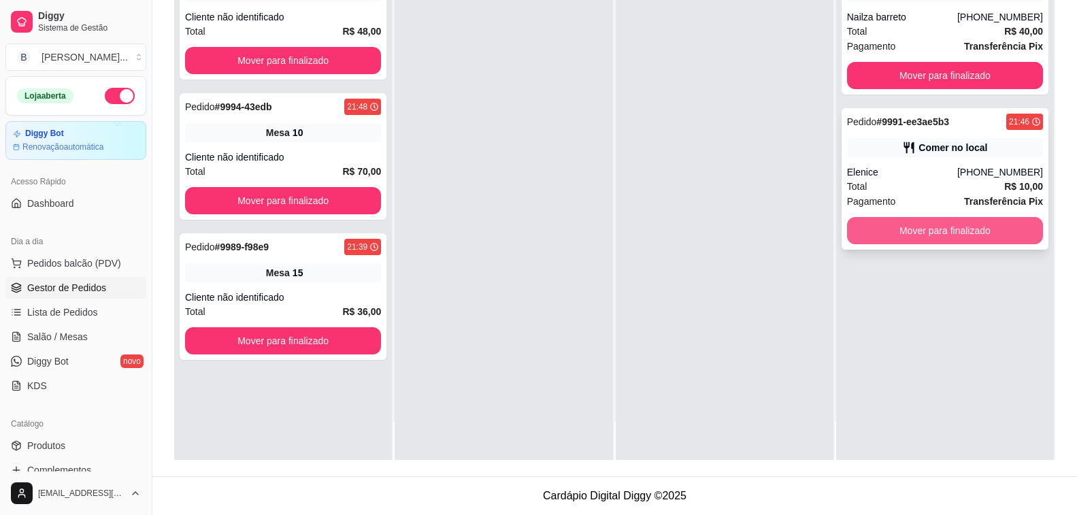
scroll to position [0, 0]
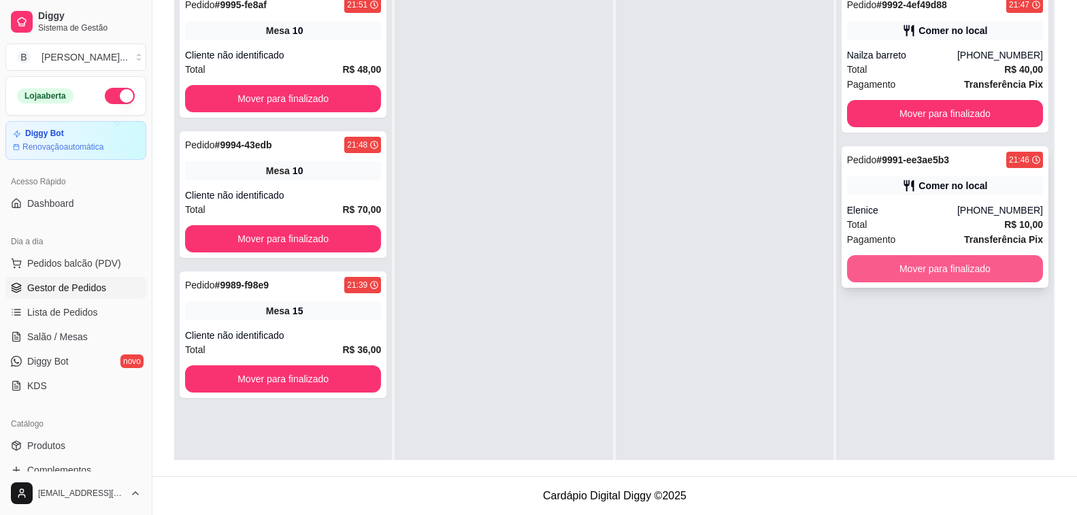
click at [887, 269] on button "Mover para finalizado" at bounding box center [945, 268] width 196 height 27
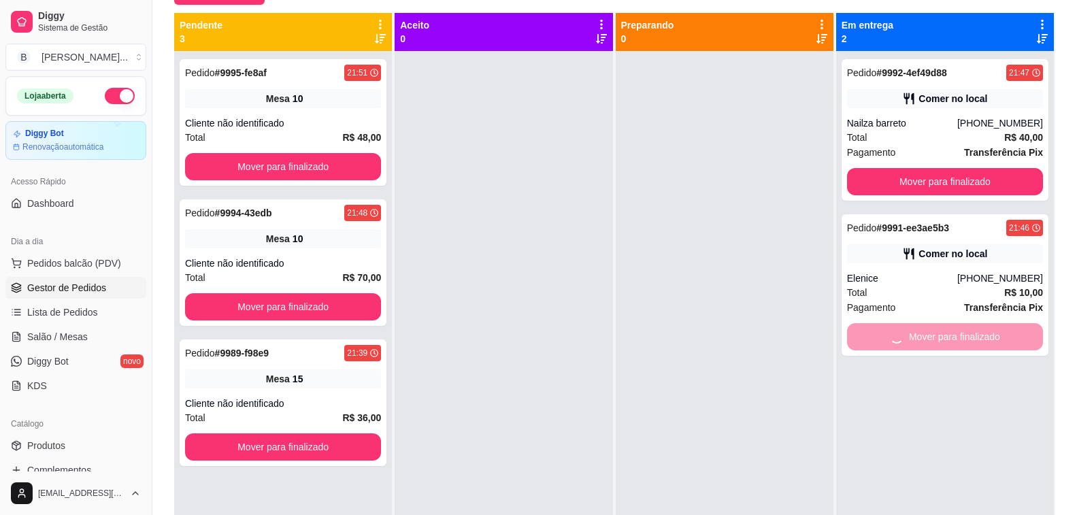
scroll to position [3, 0]
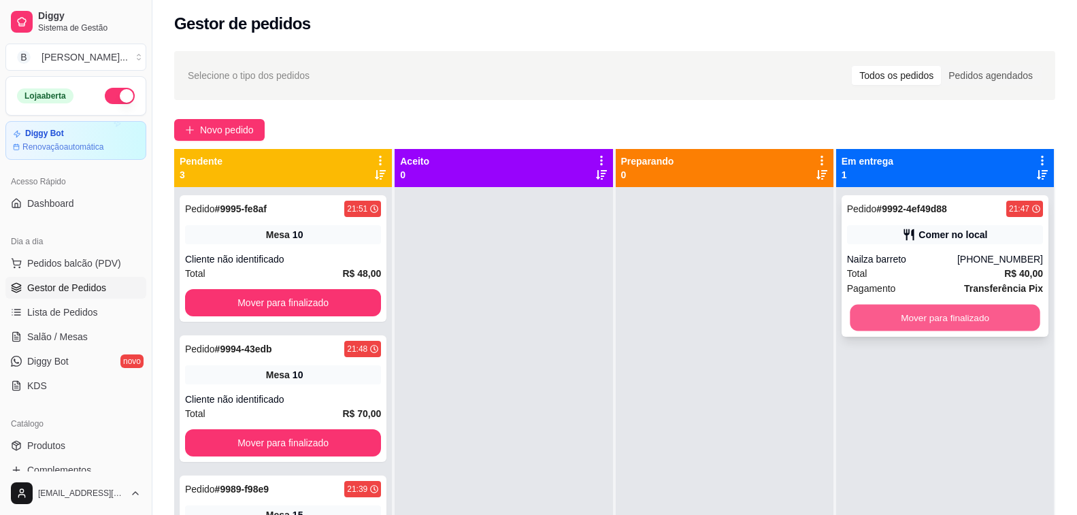
click at [919, 320] on button "Mover para finalizado" at bounding box center [945, 318] width 191 height 27
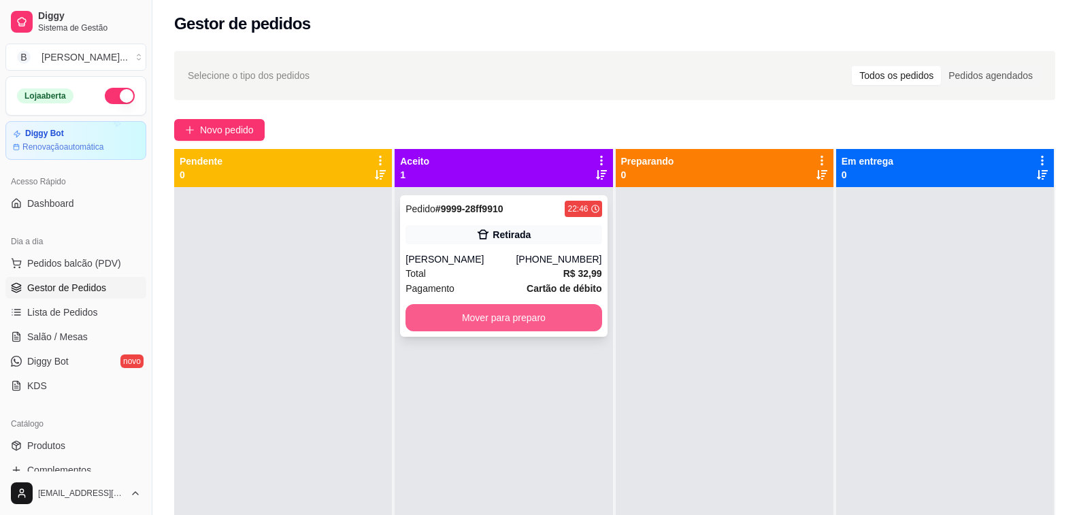
click at [517, 312] on button "Mover para preparo" at bounding box center [504, 317] width 196 height 27
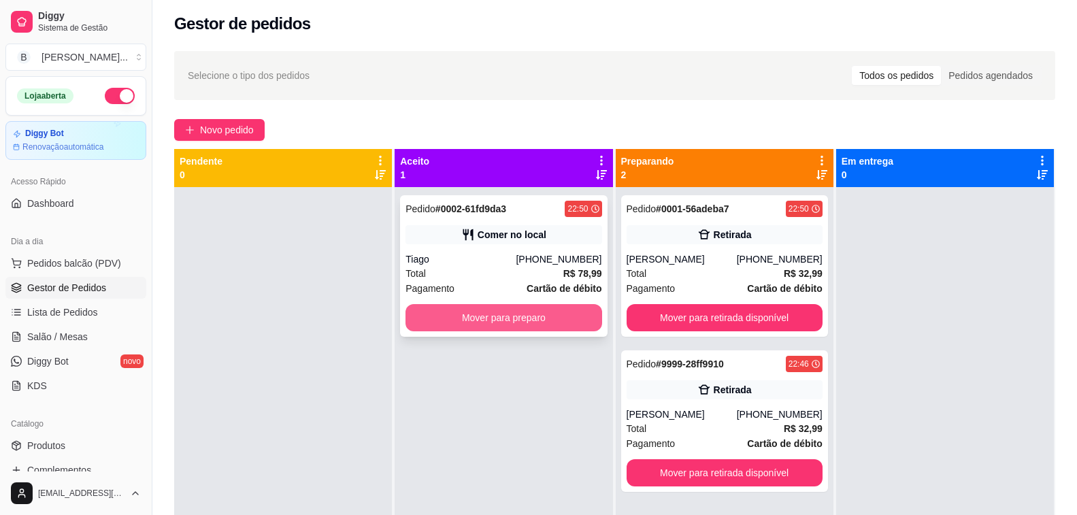
click at [551, 307] on button "Mover para preparo" at bounding box center [504, 317] width 196 height 27
click at [531, 325] on button "Mover para preparo" at bounding box center [504, 317] width 196 height 27
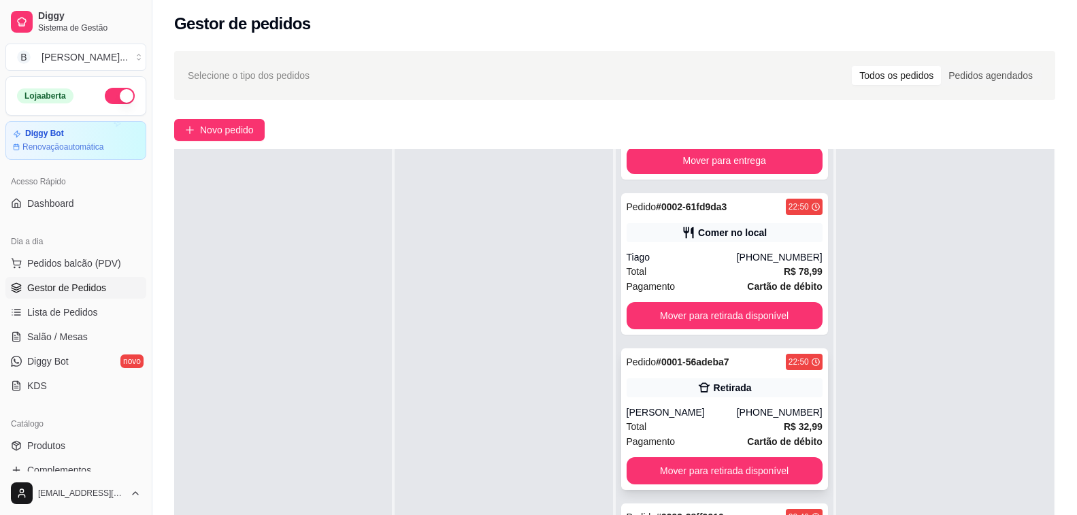
scroll to position [208, 0]
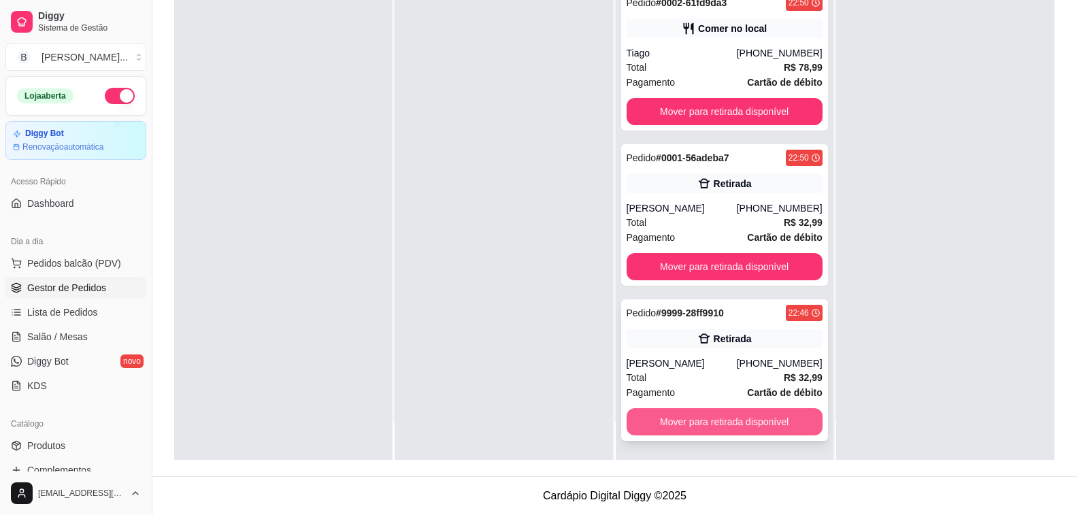
click at [712, 413] on button "Mover para retirada disponível" at bounding box center [725, 421] width 196 height 27
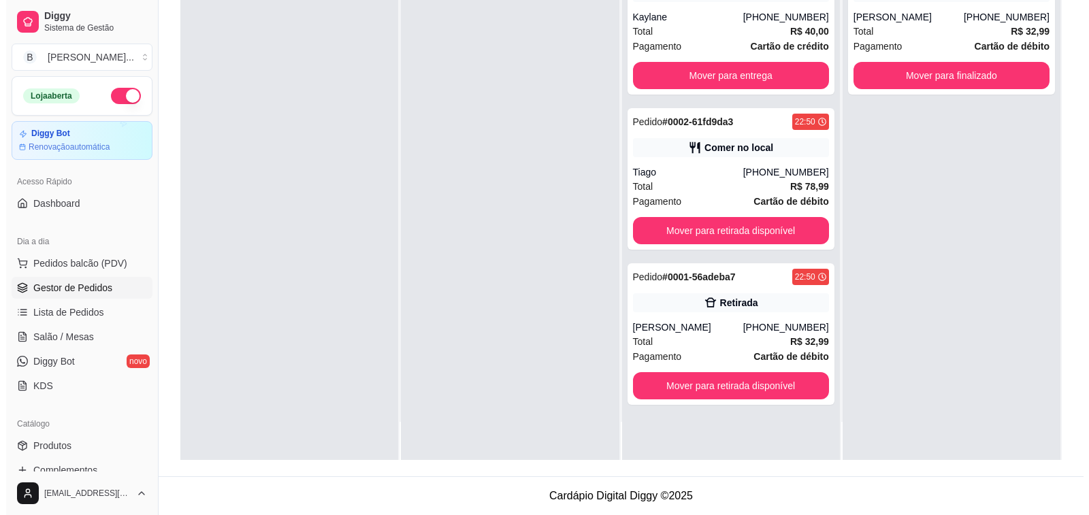
scroll to position [0, 0]
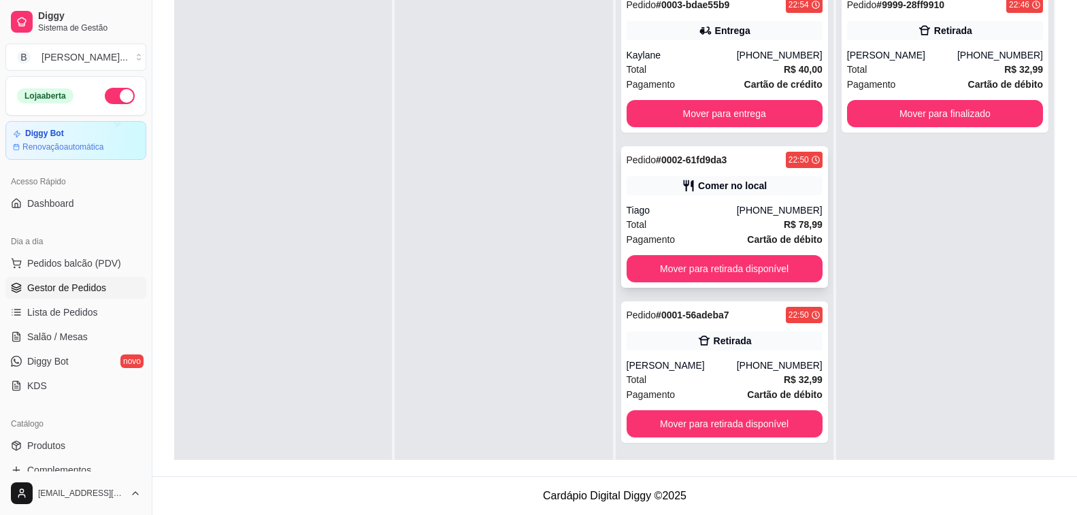
click at [647, 189] on div "Comer no local" at bounding box center [725, 185] width 196 height 19
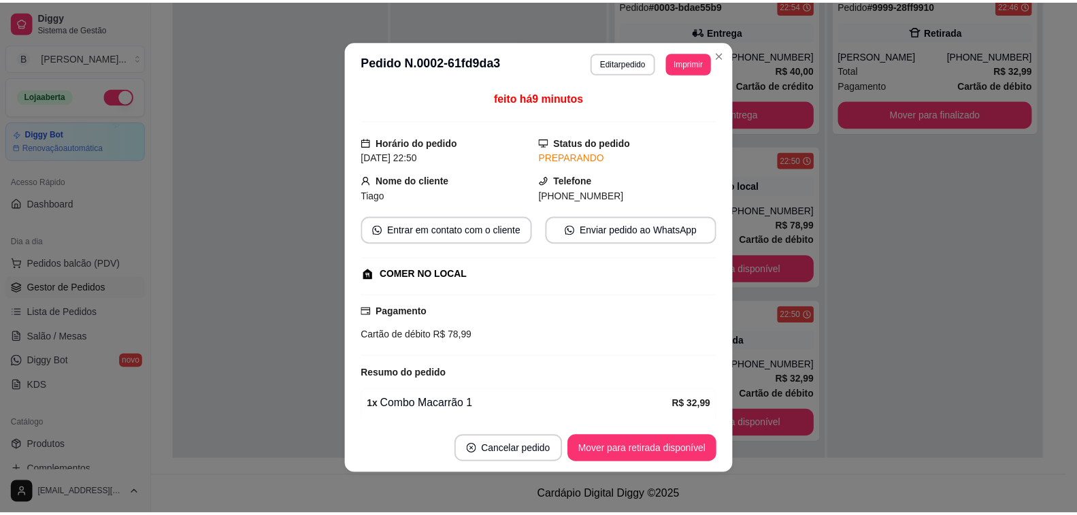
scroll to position [204, 0]
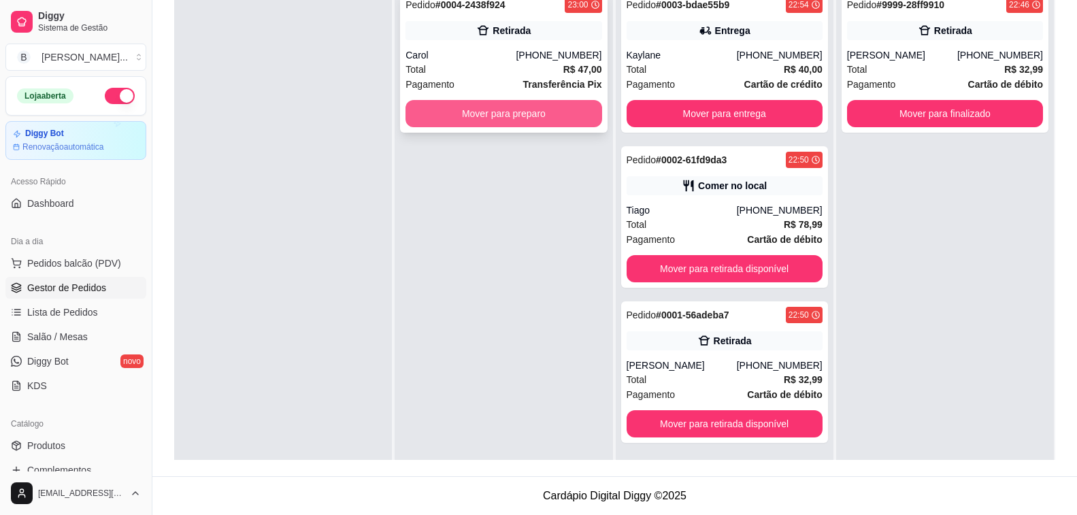
click at [548, 116] on button "Mover para preparo" at bounding box center [504, 113] width 196 height 27
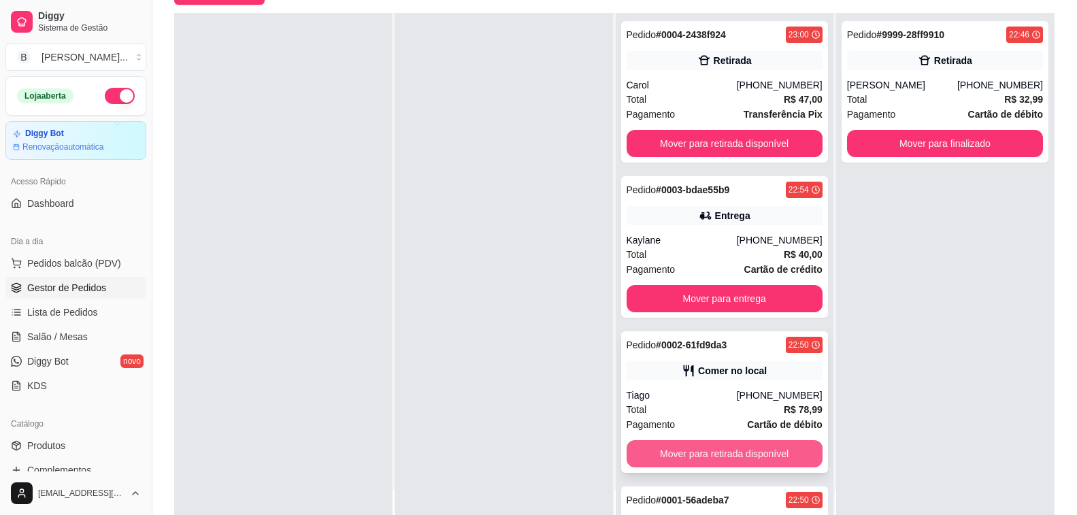
scroll to position [119, 0]
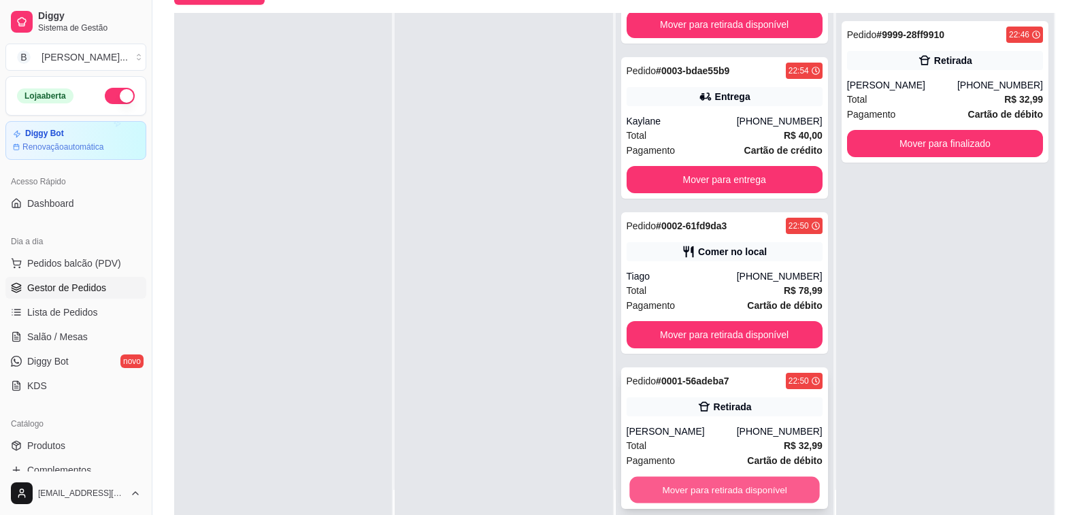
click at [708, 483] on button "Mover para retirada disponível" at bounding box center [724, 490] width 191 height 27
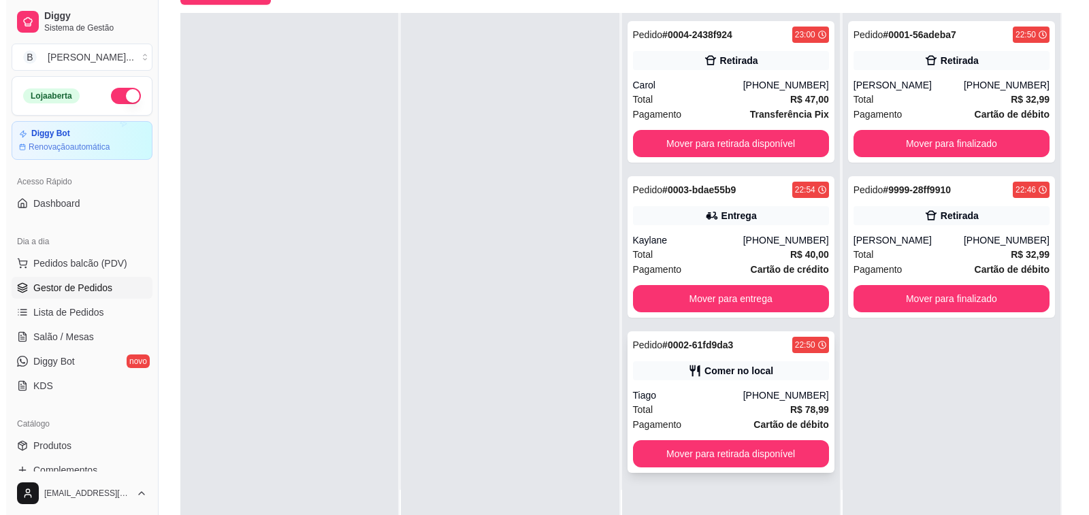
scroll to position [0, 0]
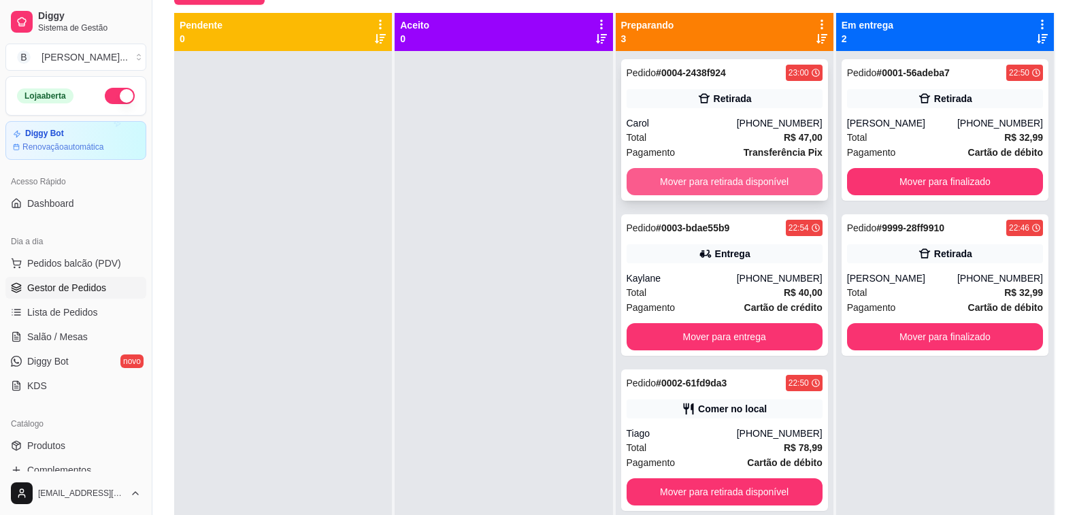
click at [651, 184] on button "Mover para retirada disponível" at bounding box center [725, 181] width 196 height 27
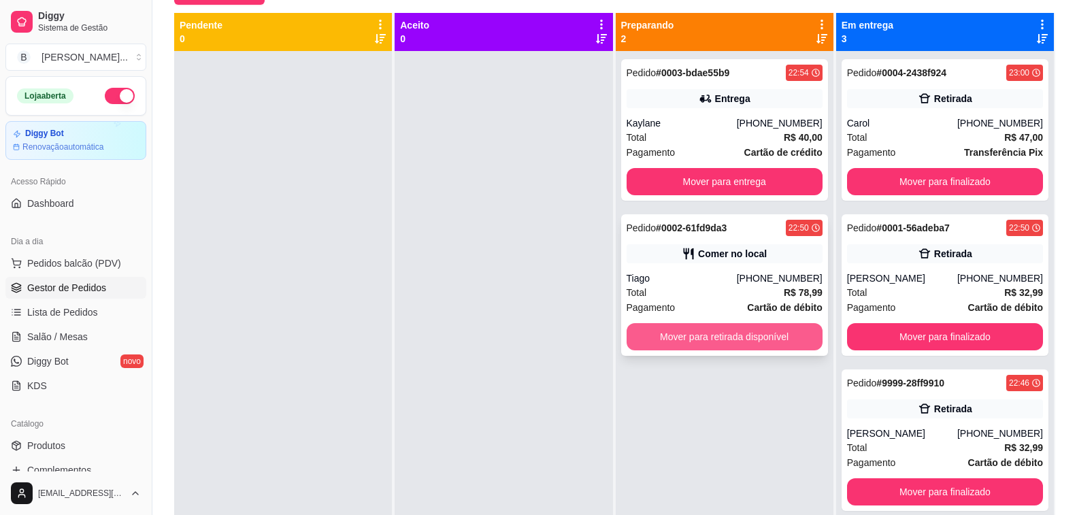
click at [728, 342] on button "Mover para retirada disponível" at bounding box center [725, 336] width 196 height 27
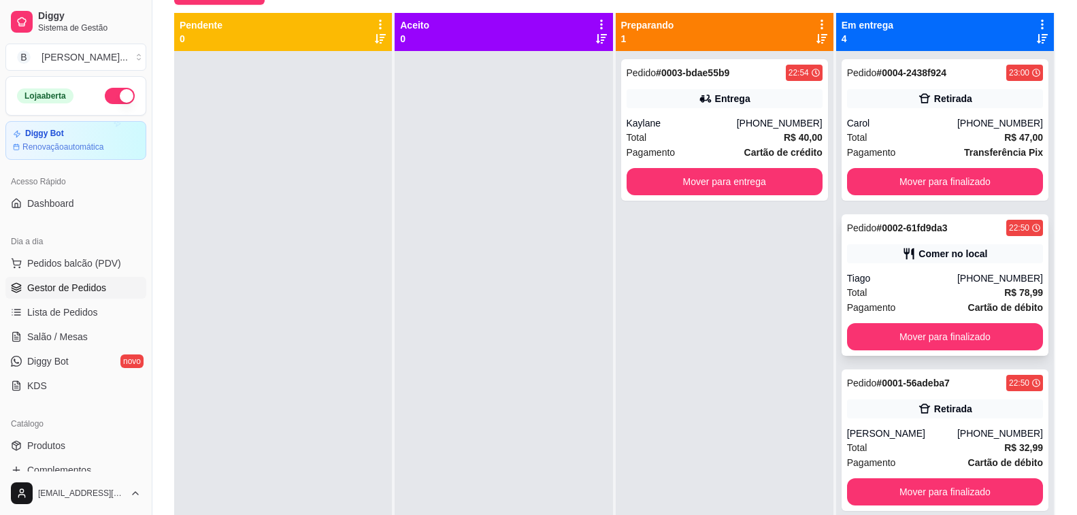
click at [879, 278] on div "Tiago" at bounding box center [902, 279] width 110 height 14
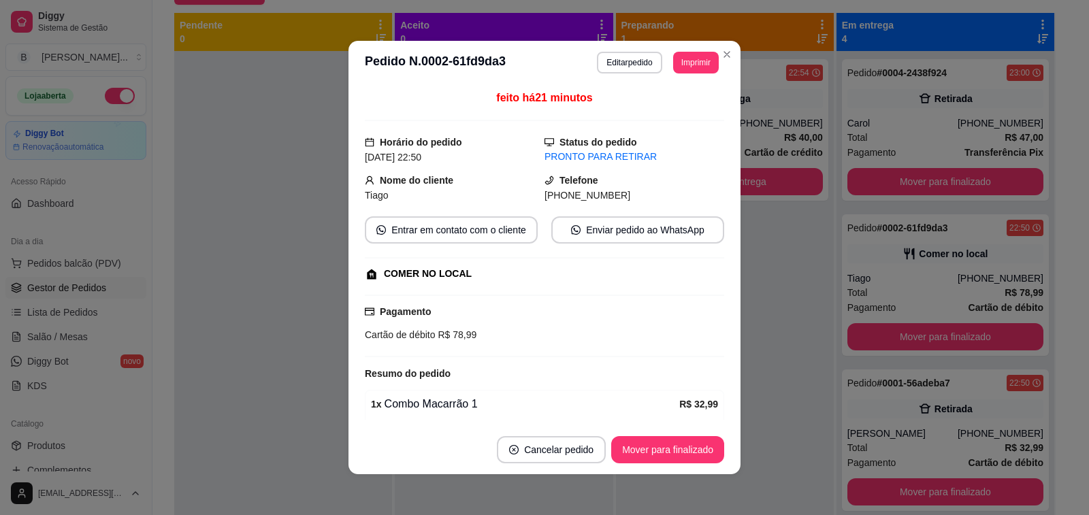
scroll to position [204, 0]
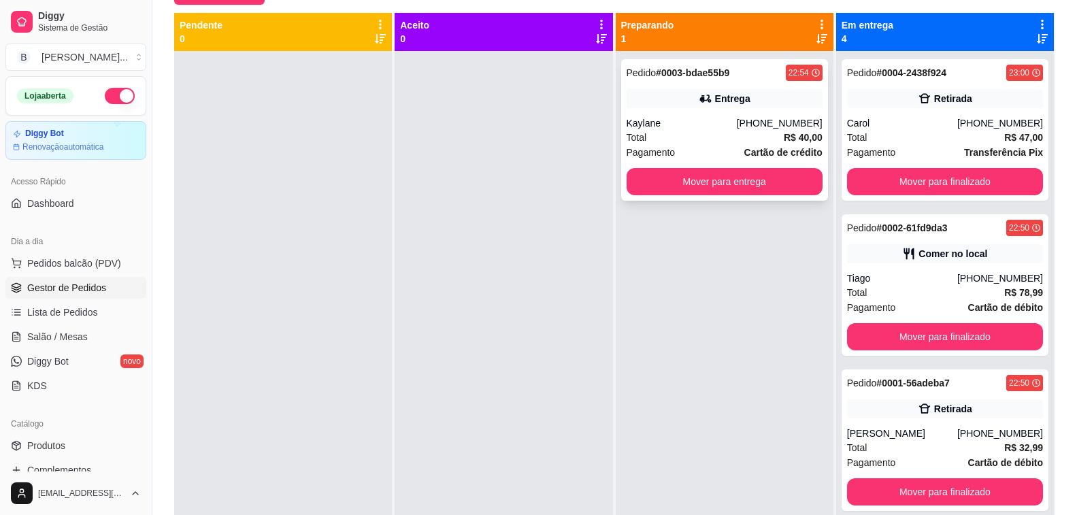
click at [733, 122] on div "Kaylane" at bounding box center [682, 123] width 110 height 14
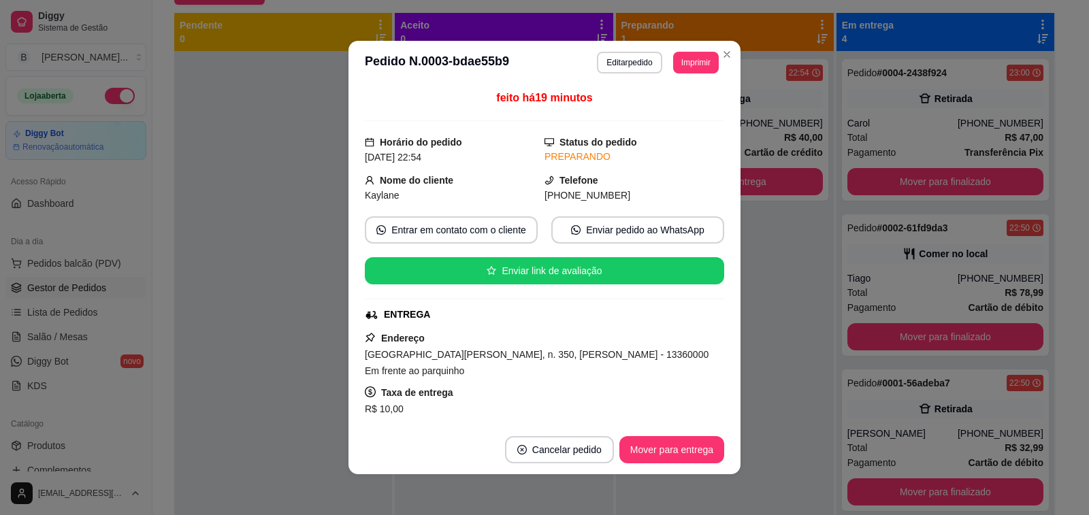
scroll to position [272, 0]
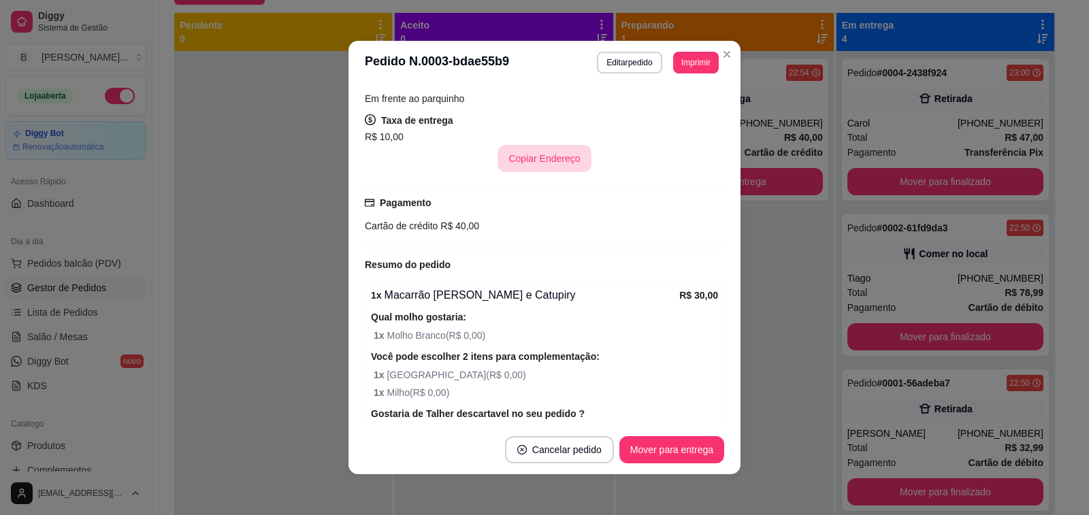
click at [536, 150] on button "Copiar Endereço" at bounding box center [543, 158] width 93 height 27
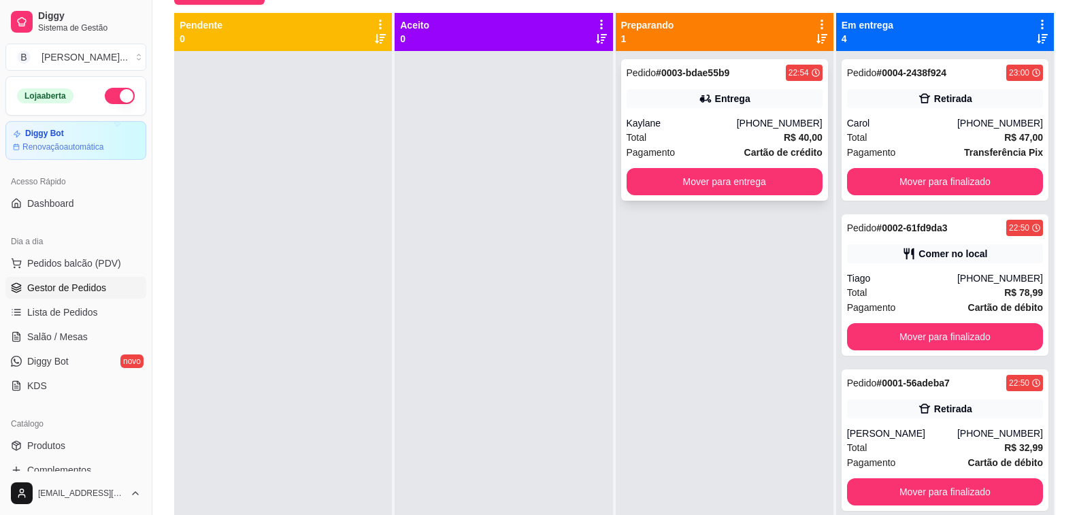
click at [658, 109] on div "Pedido # 0003-bdae55b9 22:54 Entrega Kaylane [PHONE_NUMBER] Total R$ 40,00 Paga…" at bounding box center [724, 130] width 207 height 142
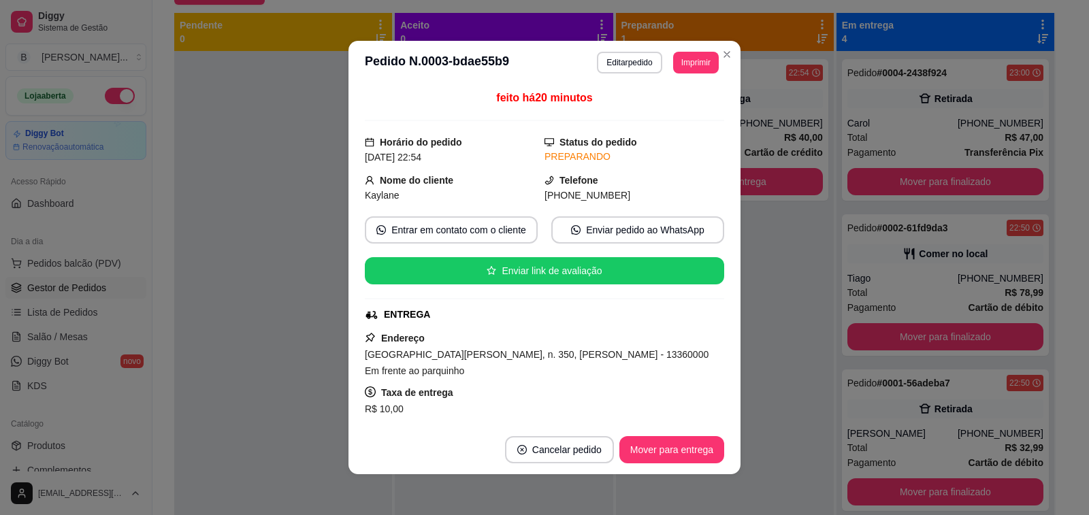
scroll to position [68, 0]
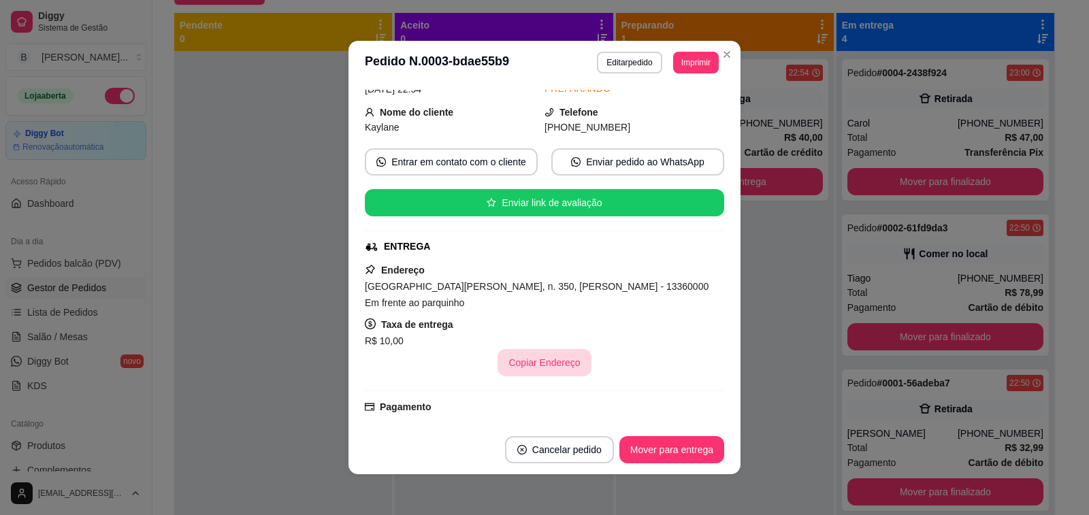
click at [544, 366] on button "Copiar Endereço" at bounding box center [543, 362] width 93 height 27
click at [540, 362] on button "Copiar Endereço" at bounding box center [544, 363] width 91 height 27
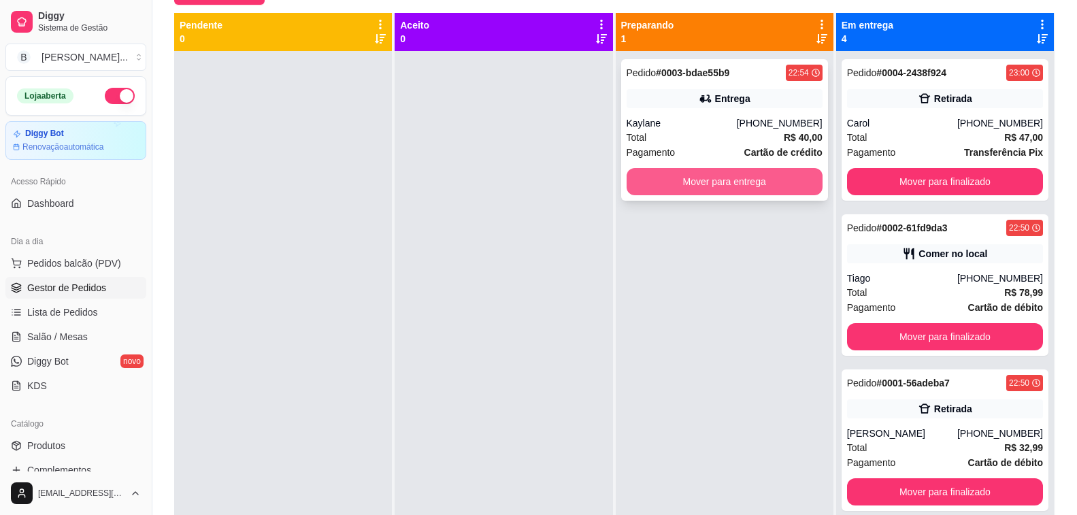
click at [744, 180] on button "Mover para entrega" at bounding box center [725, 181] width 196 height 27
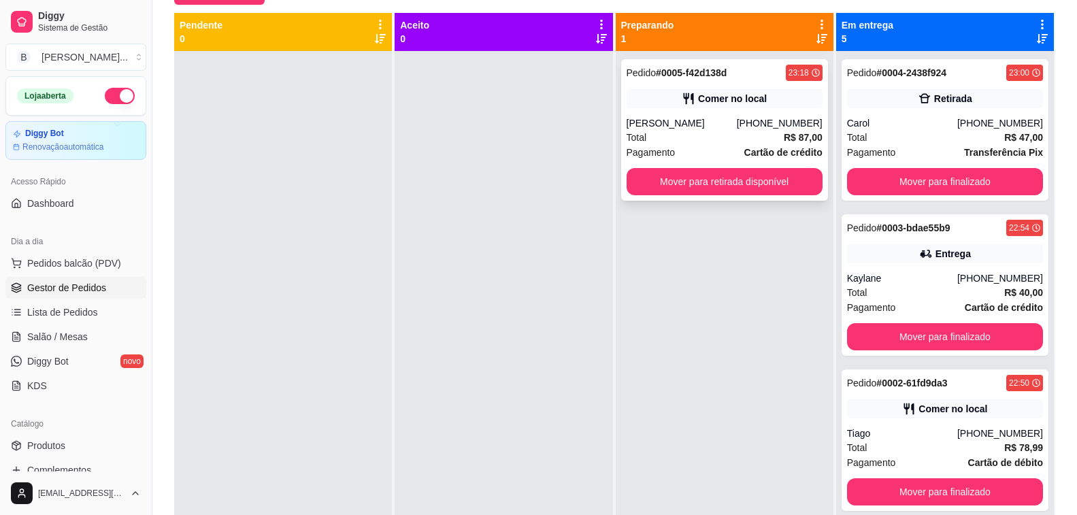
click at [766, 124] on div "[PHONE_NUMBER]" at bounding box center [780, 123] width 86 height 14
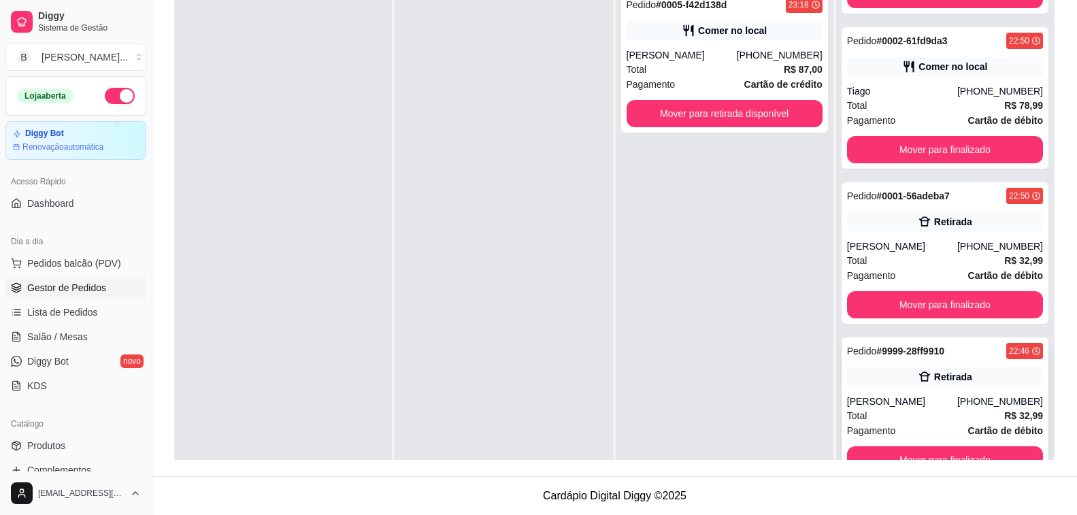
scroll to position [38, 0]
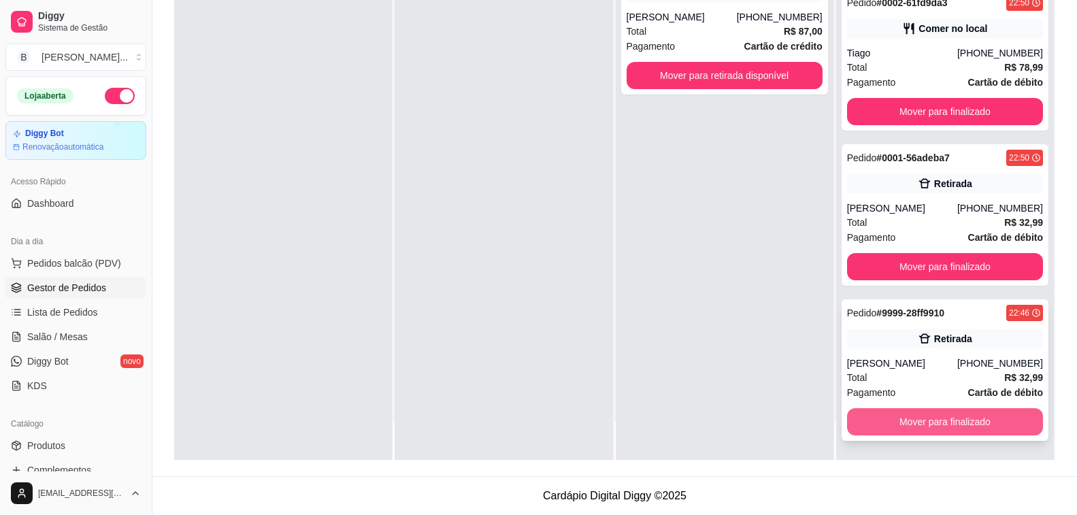
click at [970, 419] on button "Mover para finalizado" at bounding box center [945, 421] width 196 height 27
click at [970, 419] on button "Mover para finalizado" at bounding box center [945, 422] width 191 height 27
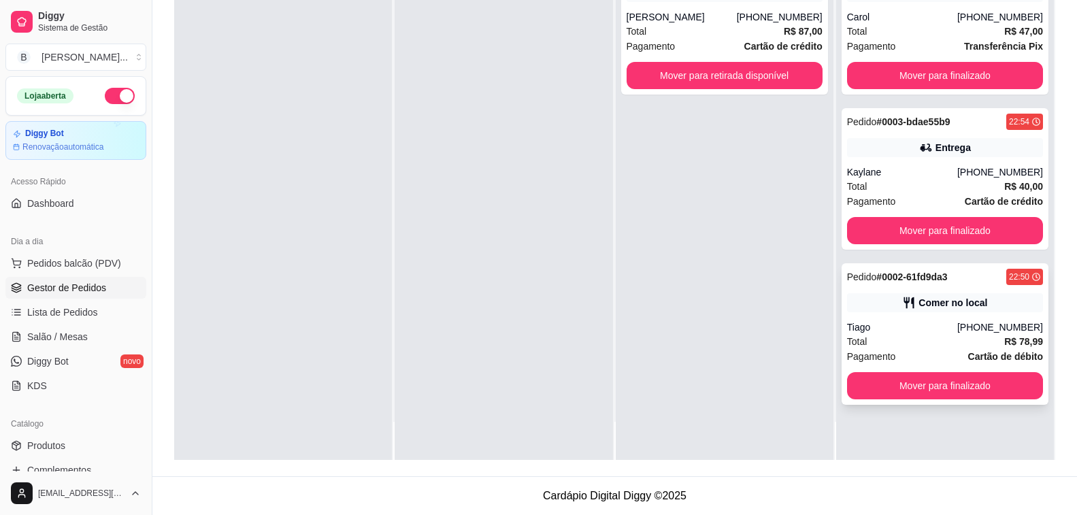
scroll to position [0, 0]
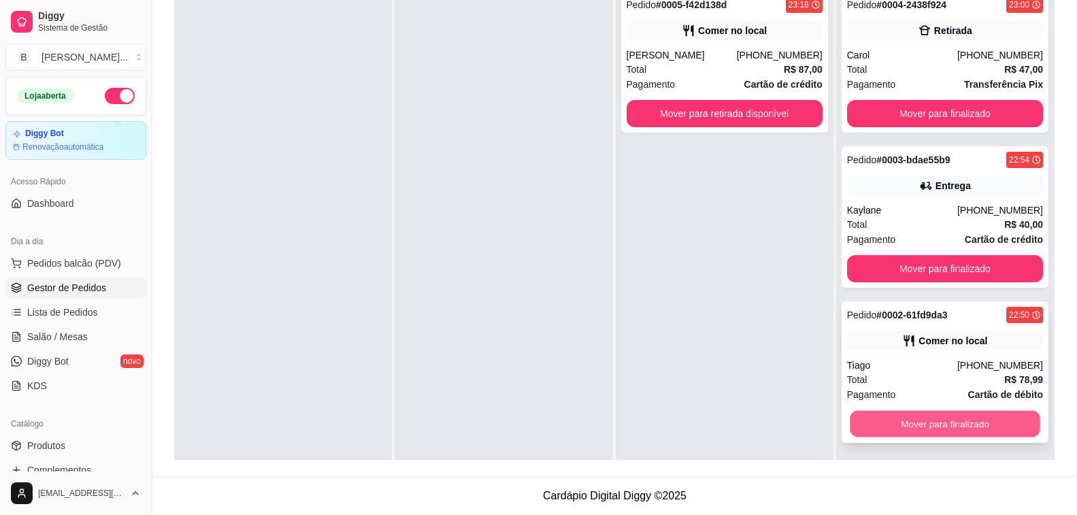
click at [930, 417] on button "Mover para finalizado" at bounding box center [945, 424] width 191 height 27
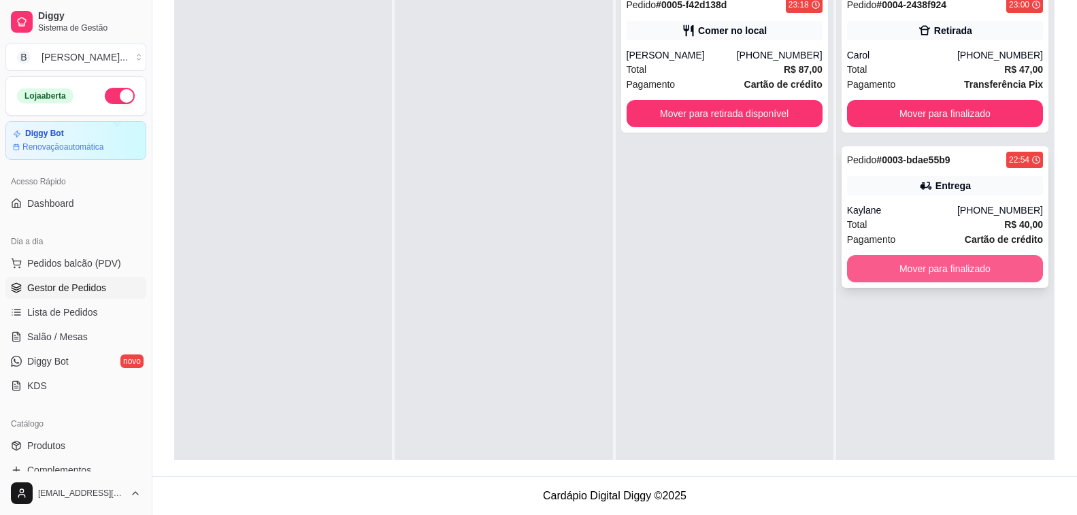
click at [957, 274] on button "Mover para finalizado" at bounding box center [945, 268] width 196 height 27
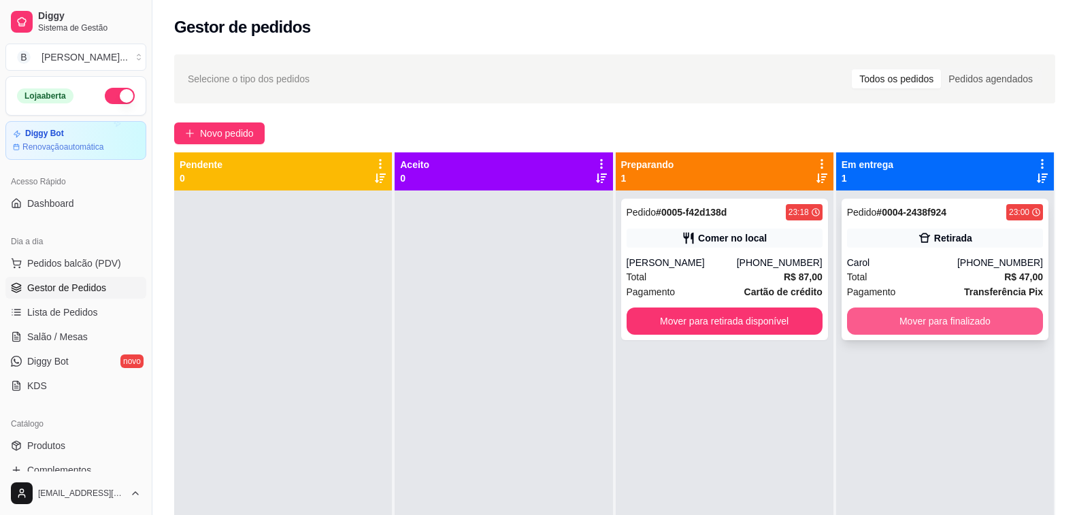
click at [937, 322] on button "Mover para finalizado" at bounding box center [945, 321] width 196 height 27
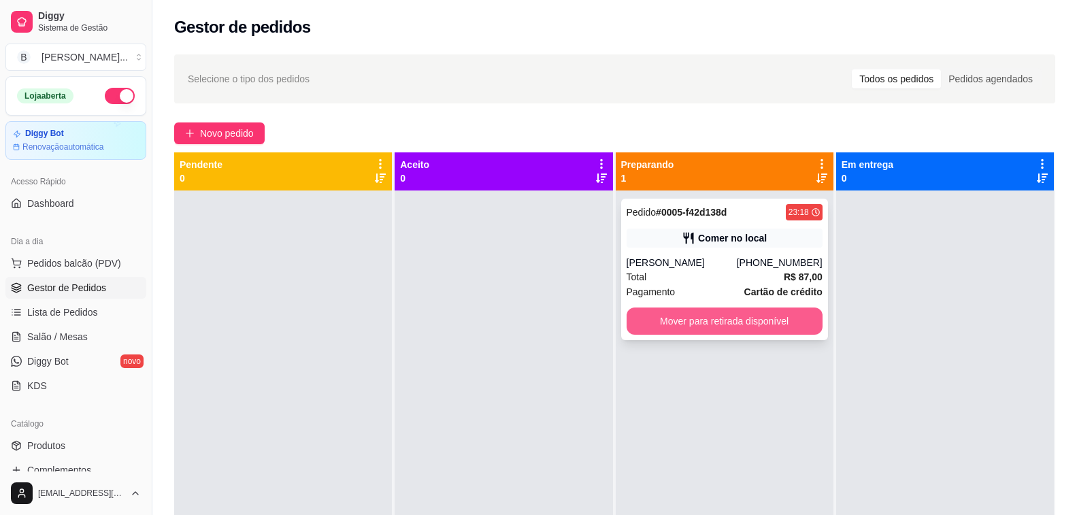
click at [699, 314] on button "Mover para retirada disponível" at bounding box center [725, 321] width 196 height 27
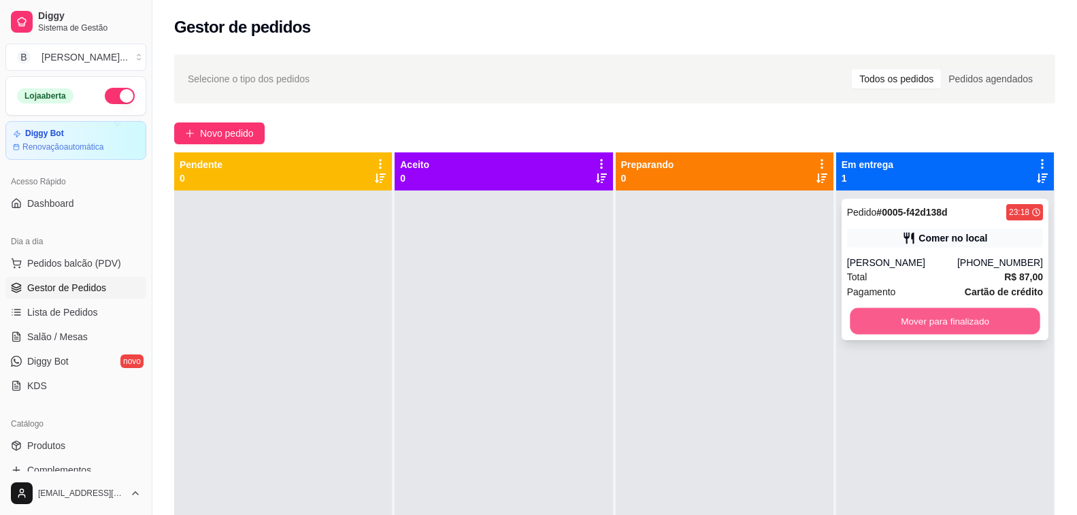
click at [921, 314] on button "Mover para finalizado" at bounding box center [945, 321] width 191 height 27
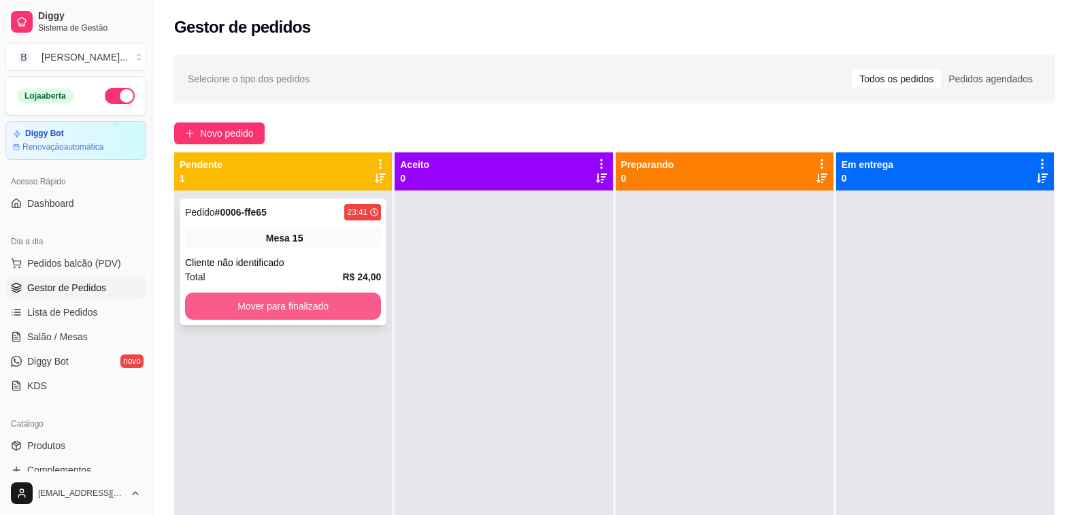
click at [334, 301] on button "Mover para finalizado" at bounding box center [283, 306] width 196 height 27
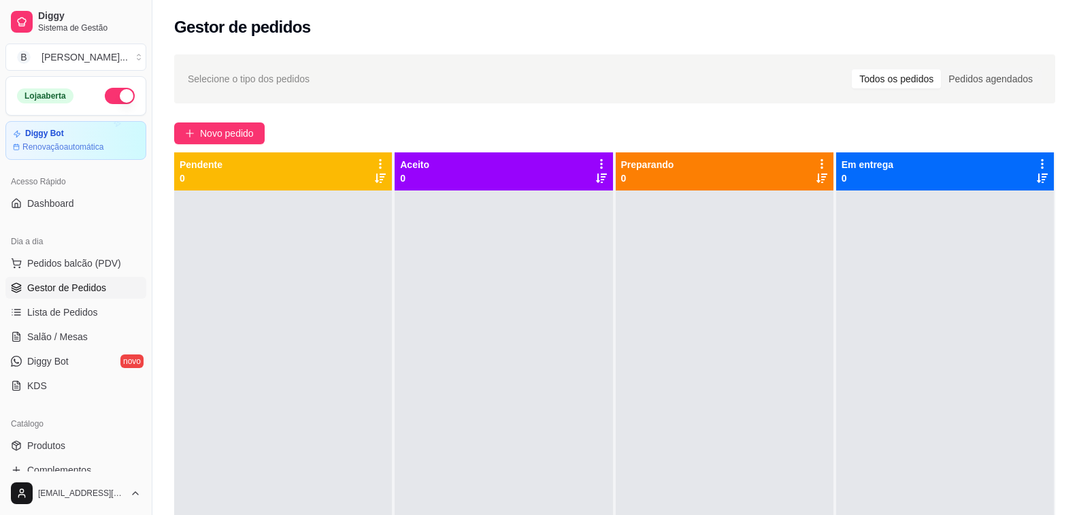
click at [116, 90] on button "button" at bounding box center [120, 96] width 30 height 16
